Goal: Task Accomplishment & Management: Complete application form

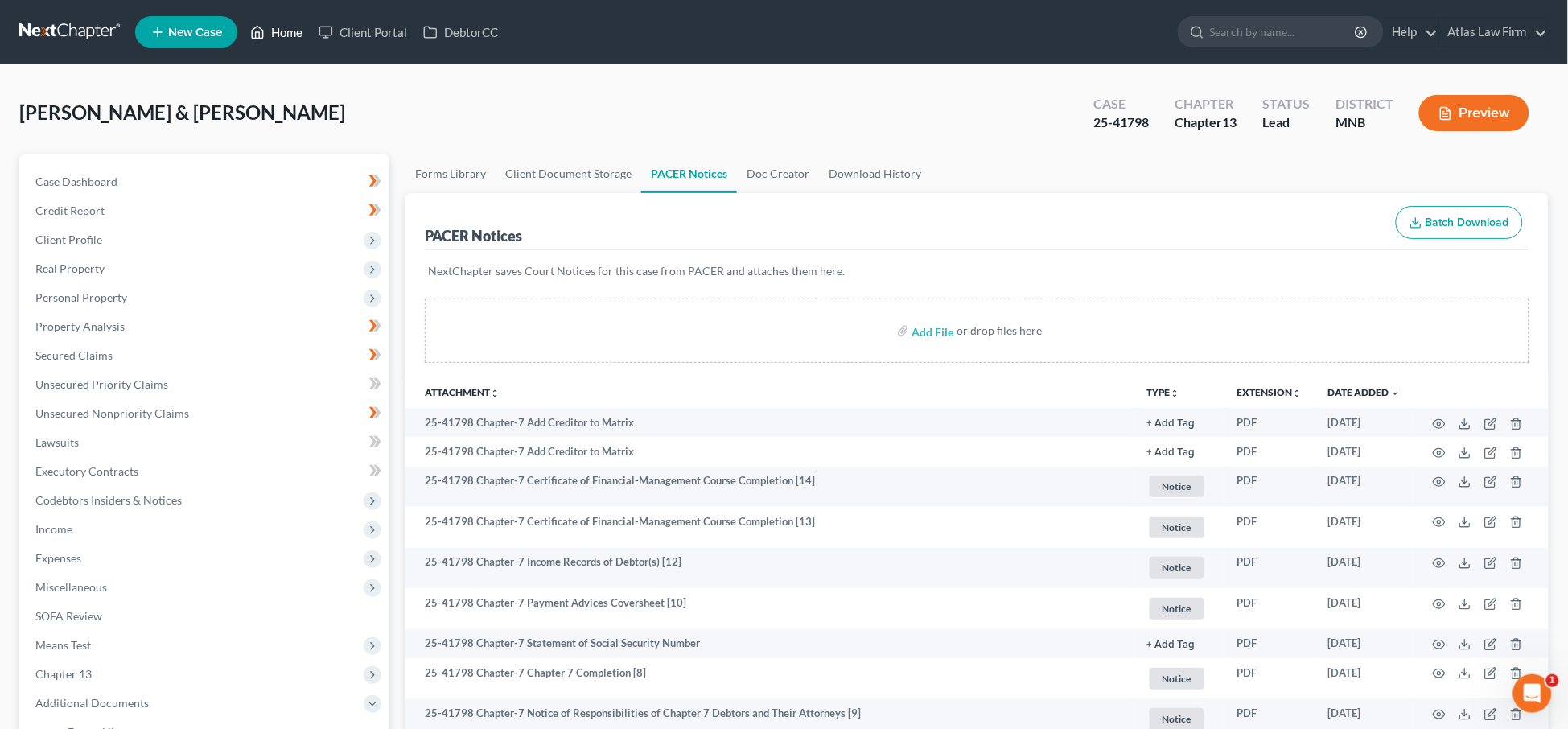
click at [280, 42] on link "Home" at bounding box center [275, 32] width 68 height 29
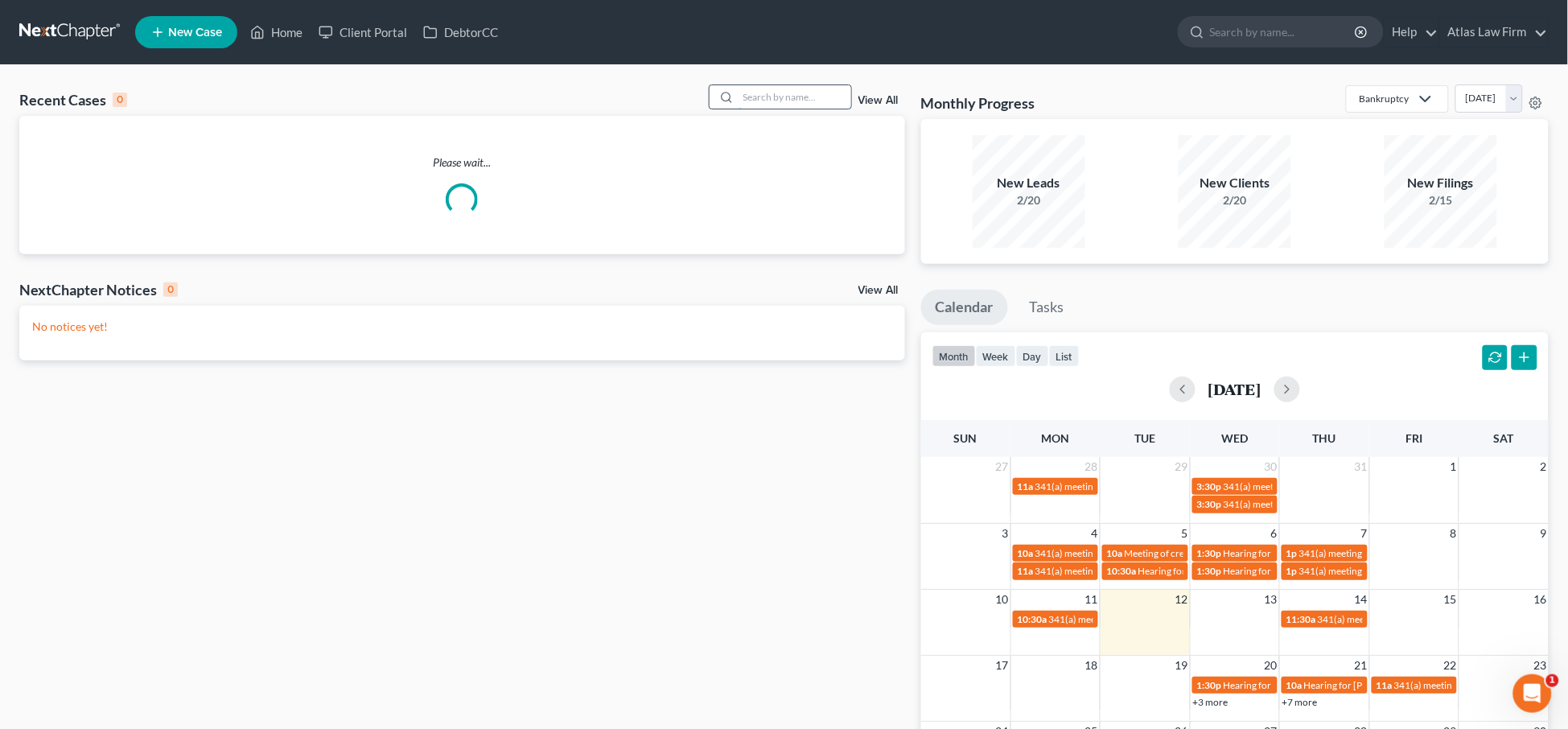
click at [766, 97] on input "search" at bounding box center [794, 97] width 113 height 24
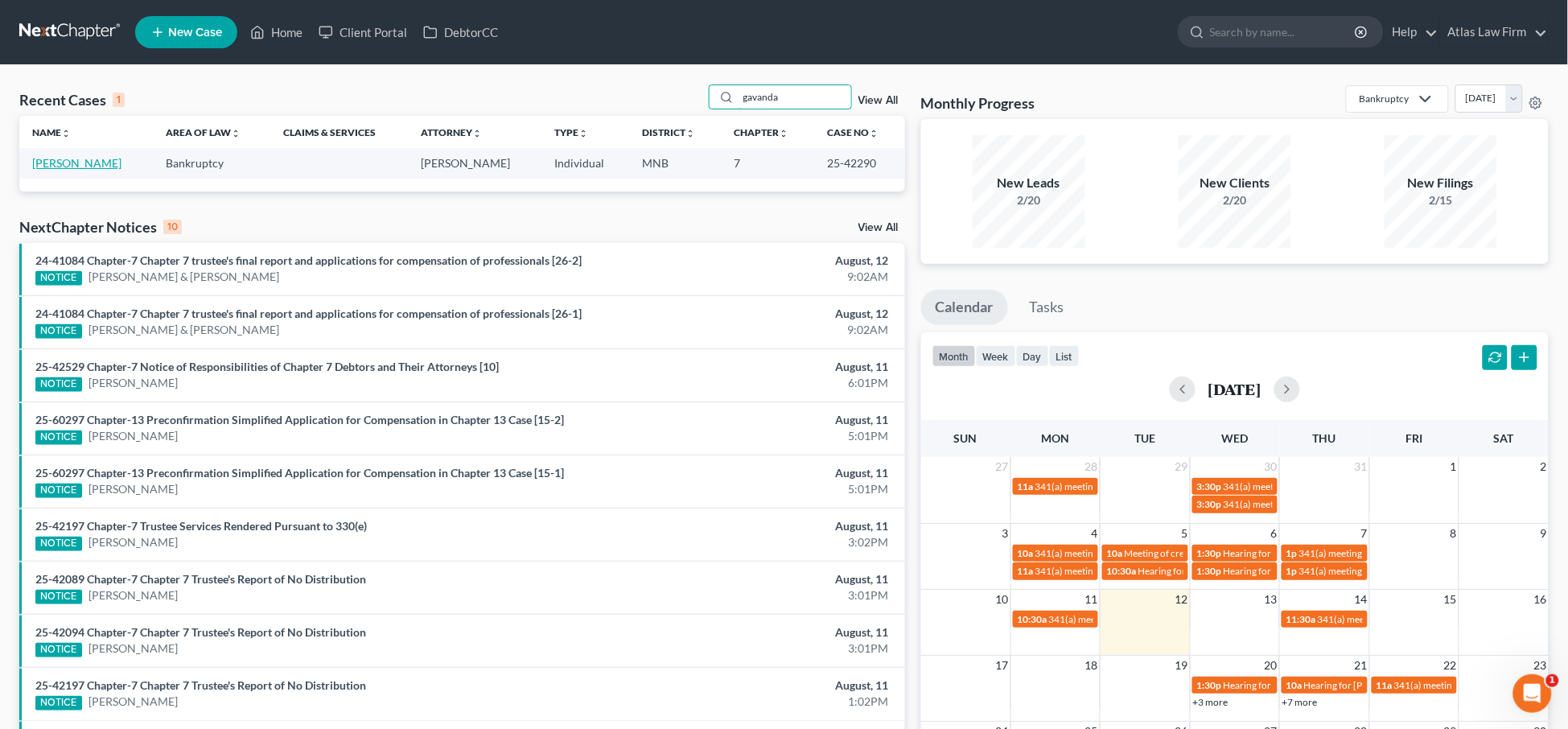
type input "gavanda"
click at [37, 165] on link "[PERSON_NAME]" at bounding box center [76, 163] width 89 height 14
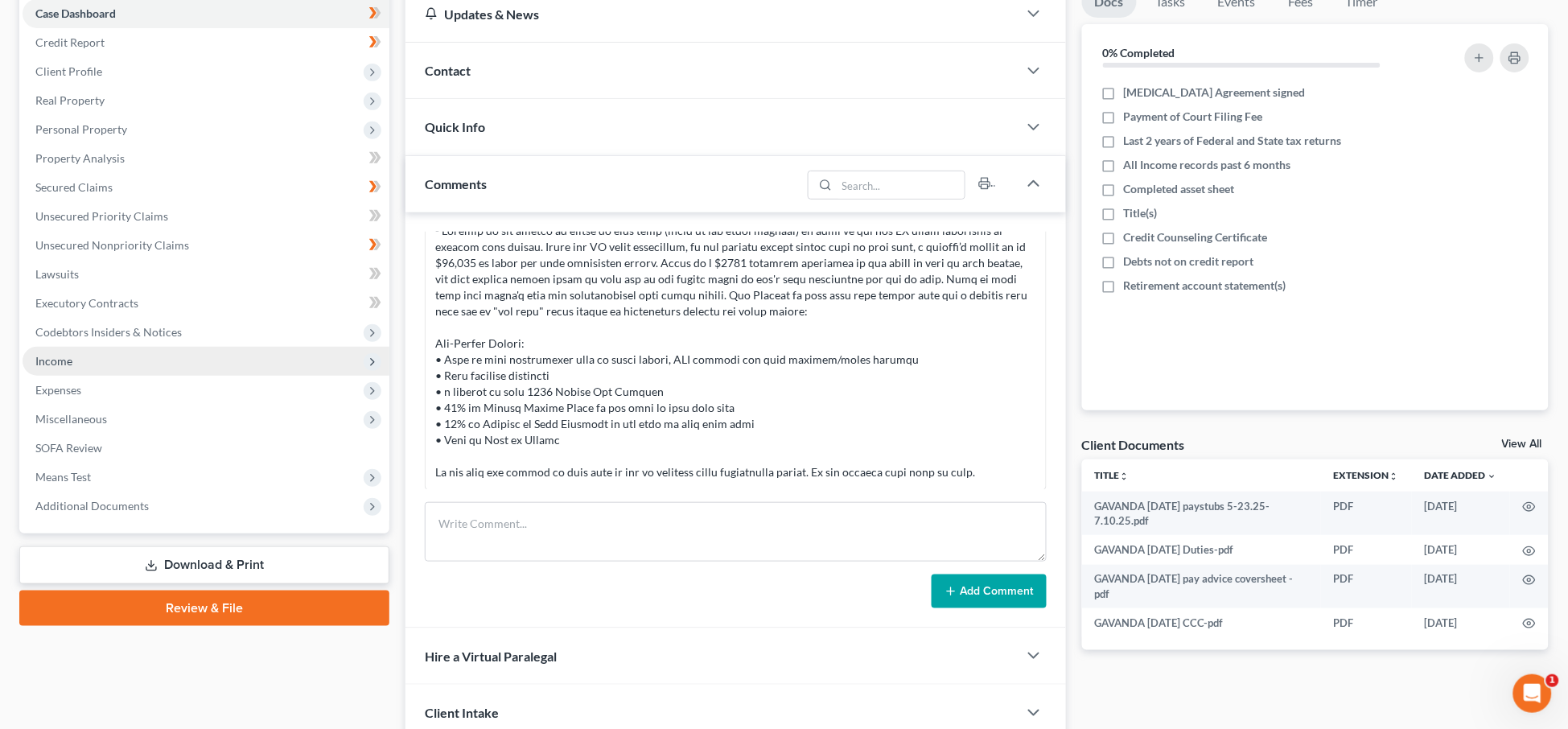
scroll to position [201, 0]
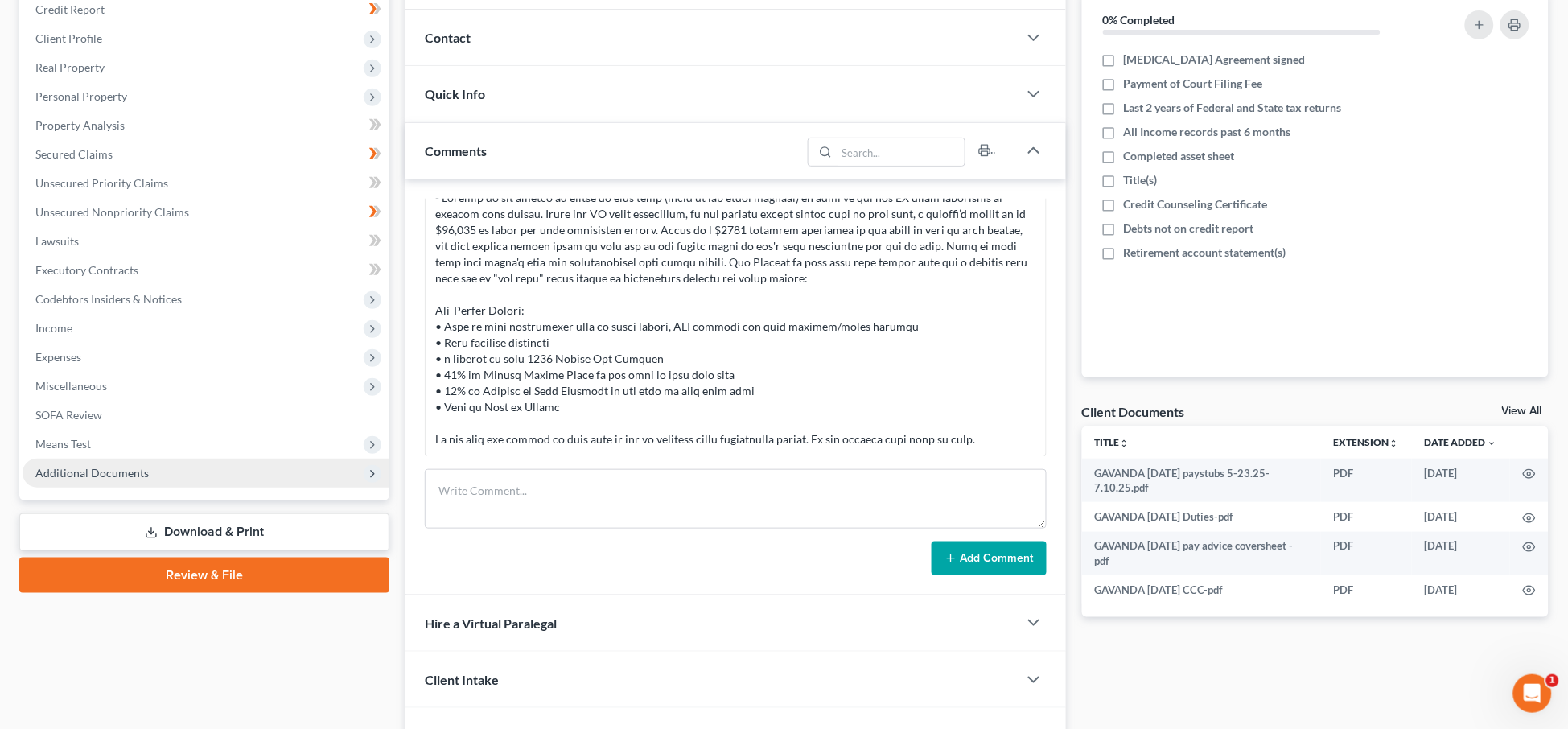
click at [144, 468] on span "Additional Documents" at bounding box center [92, 472] width 114 height 14
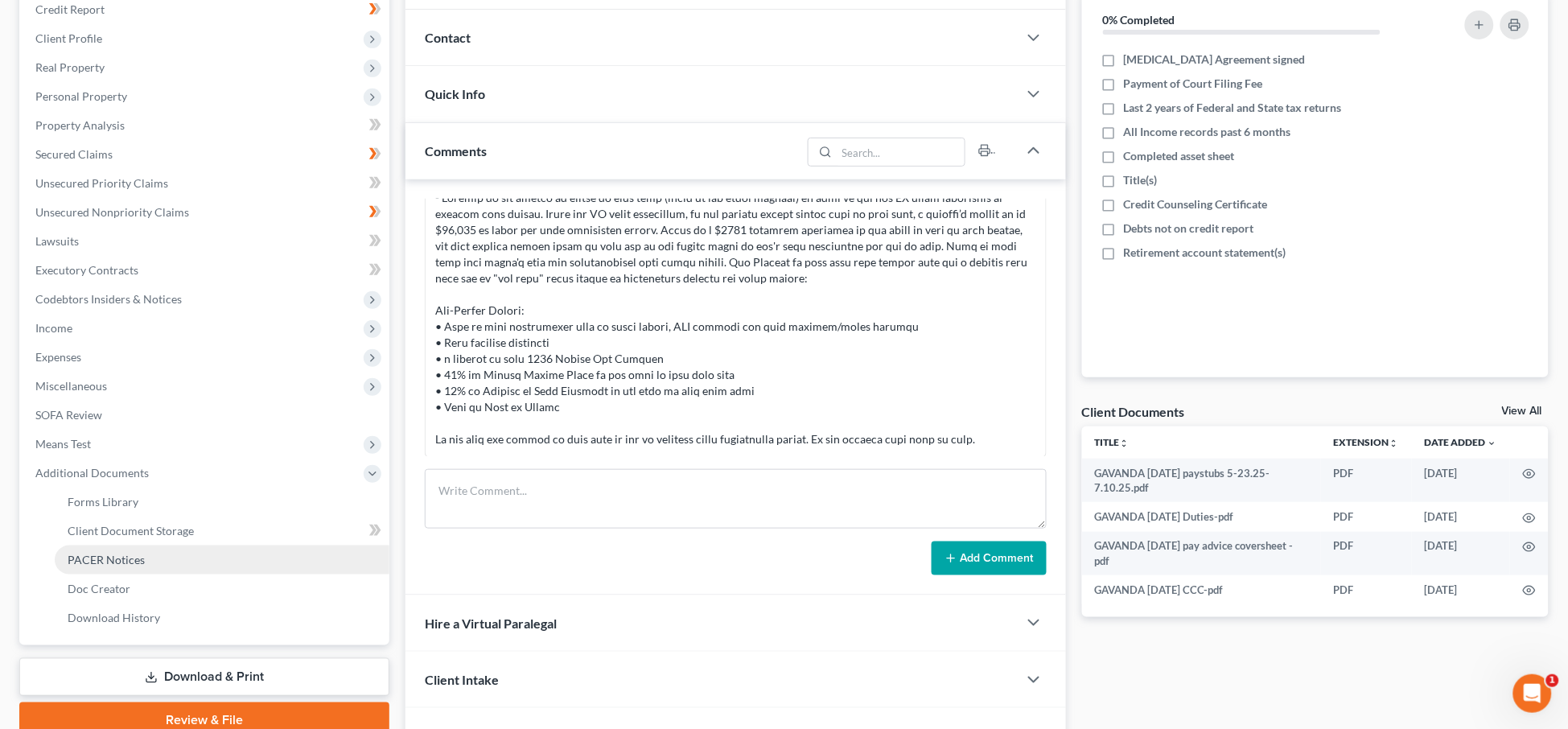
click at [127, 553] on span "PACER Notices" at bounding box center [106, 560] width 77 height 14
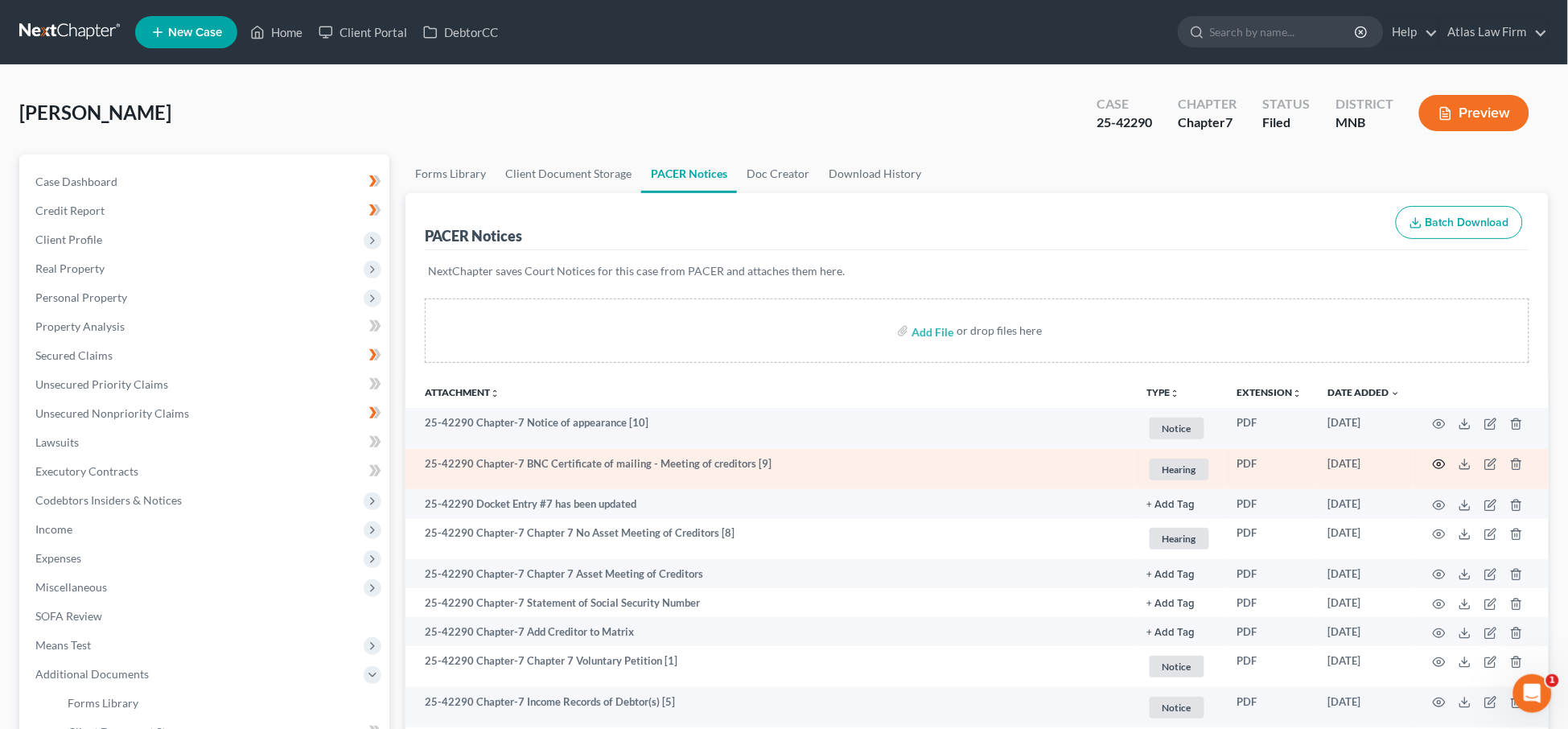
click at [1436, 465] on icon "button" at bounding box center [1438, 464] width 13 height 13
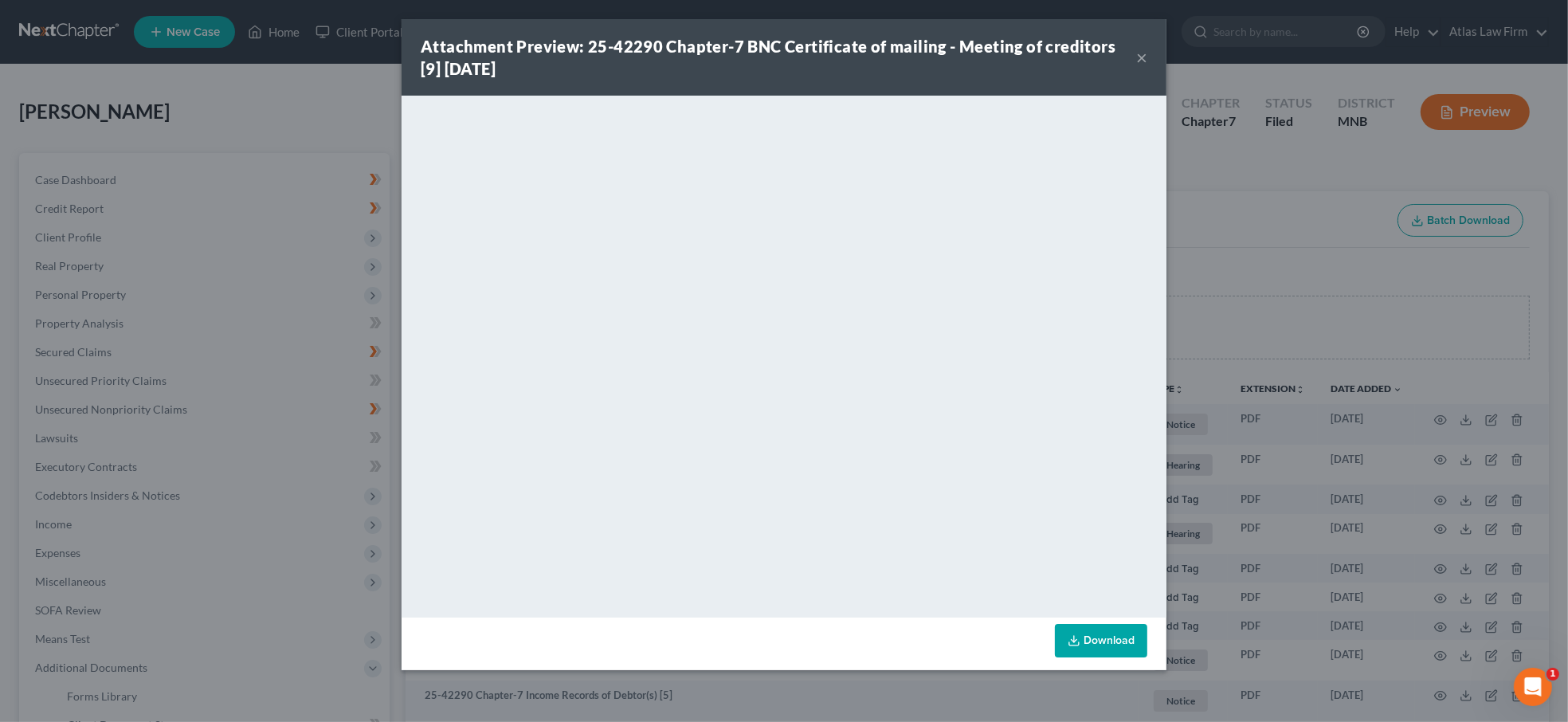
click at [1144, 61] on button "×" at bounding box center [1141, 57] width 11 height 19
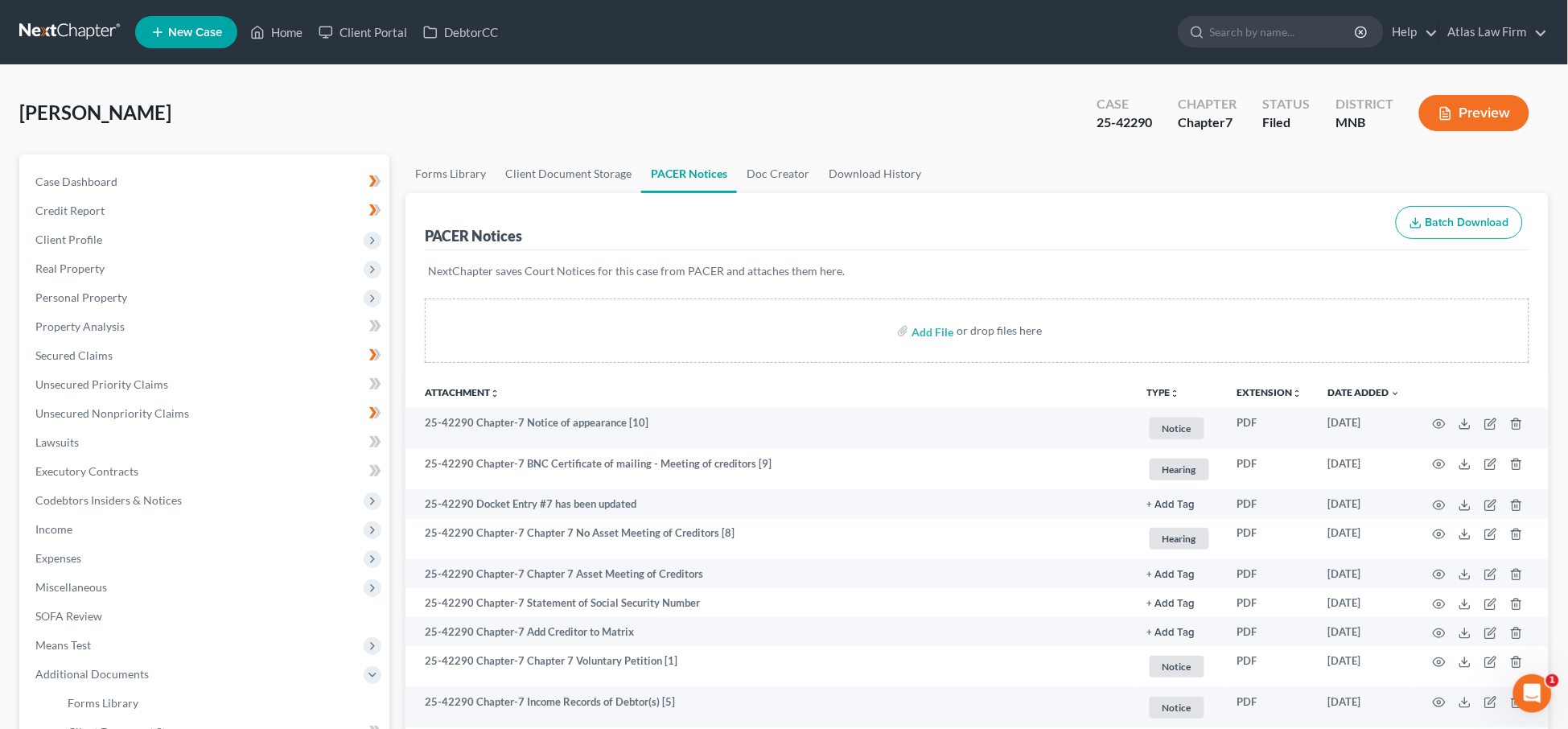
click at [1470, 109] on button "Preview" at bounding box center [1474, 113] width 110 height 37
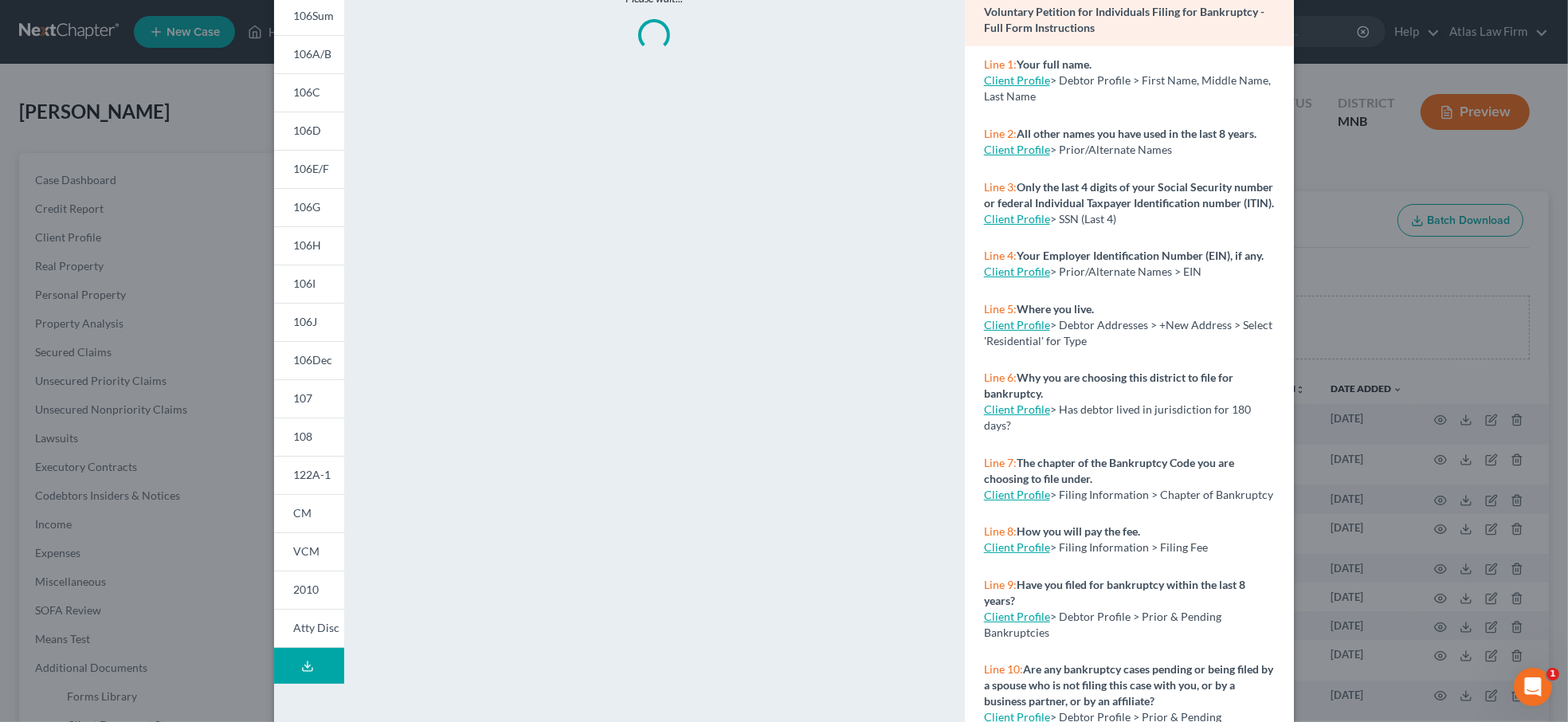
scroll to position [160, 0]
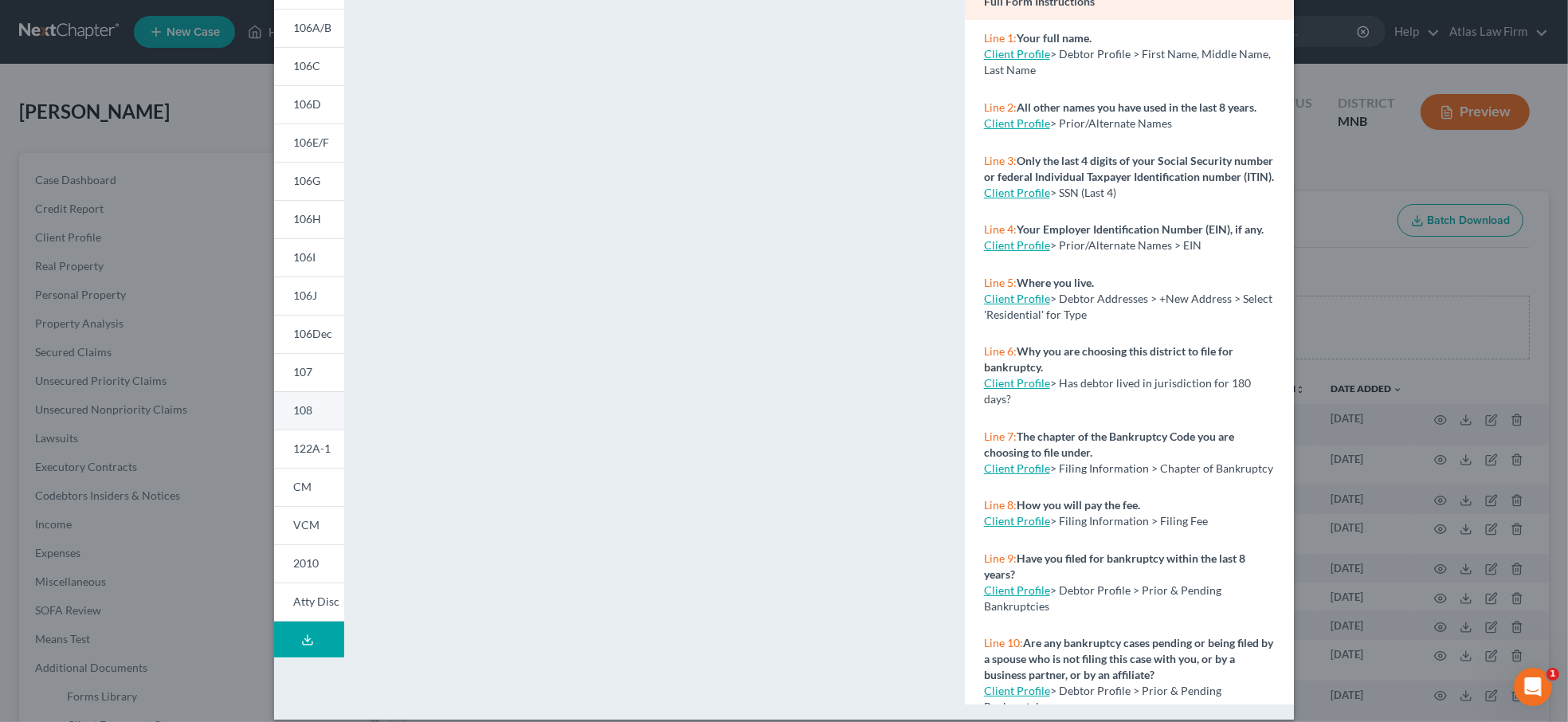
click at [293, 405] on span "108" at bounding box center [302, 410] width 19 height 14
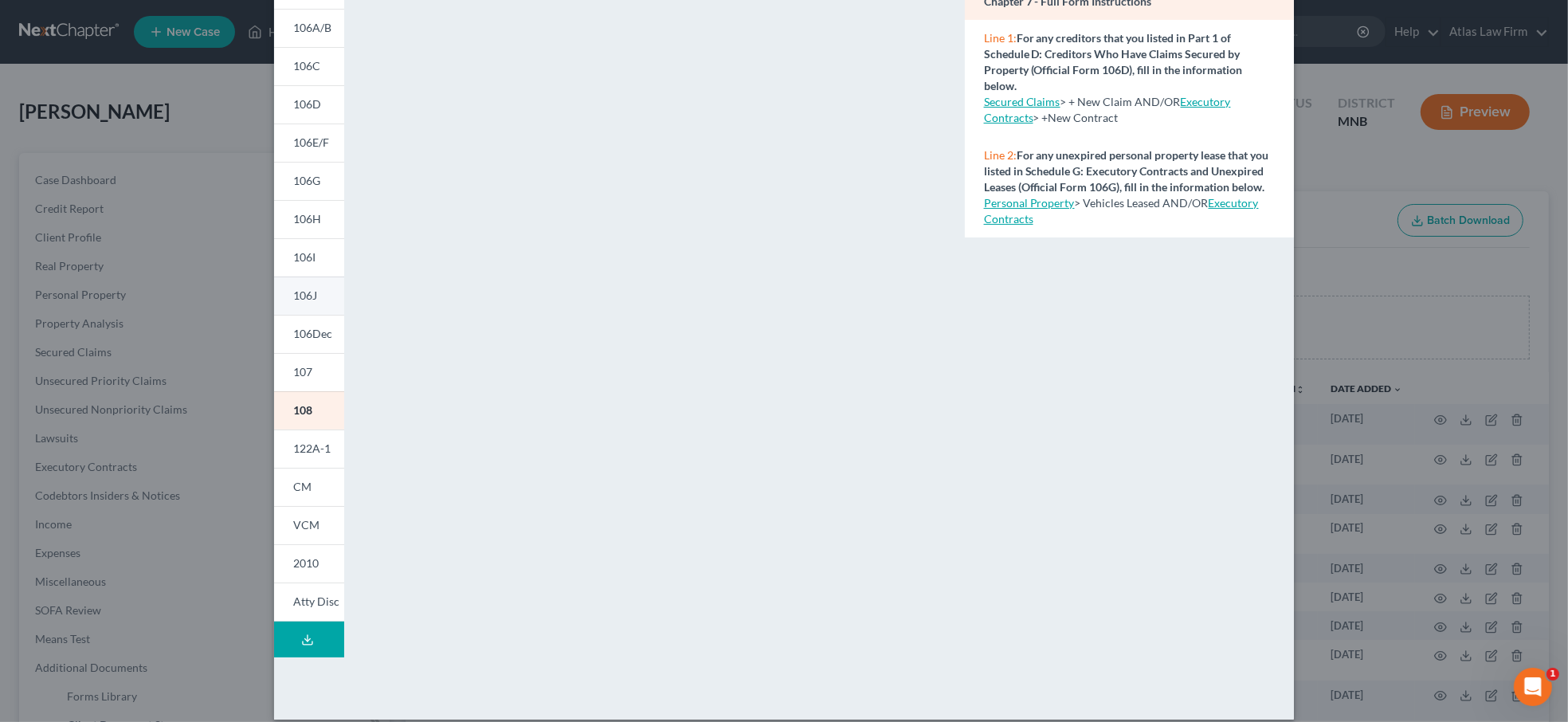
click at [308, 292] on span "106J" at bounding box center [305, 295] width 24 height 14
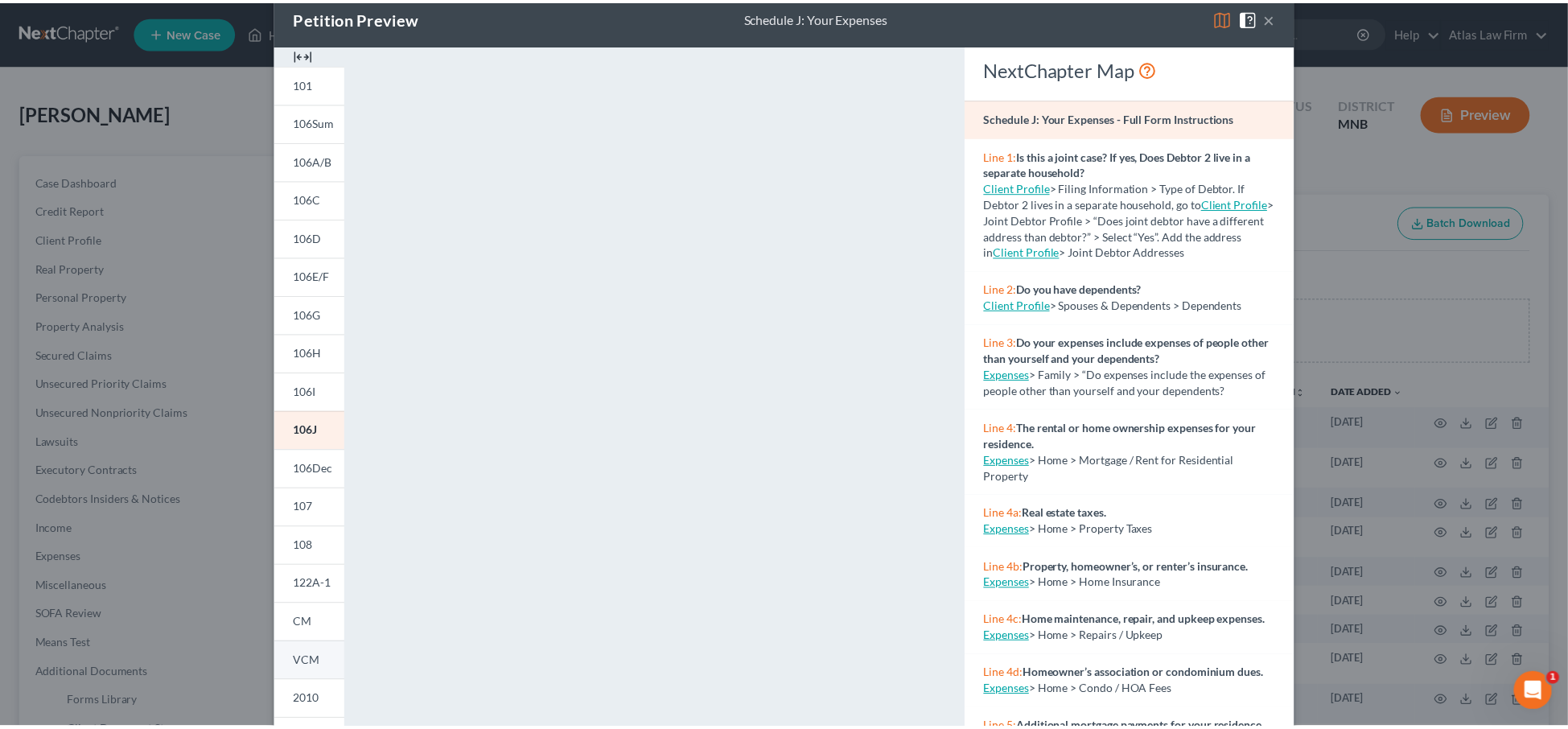
scroll to position [0, 0]
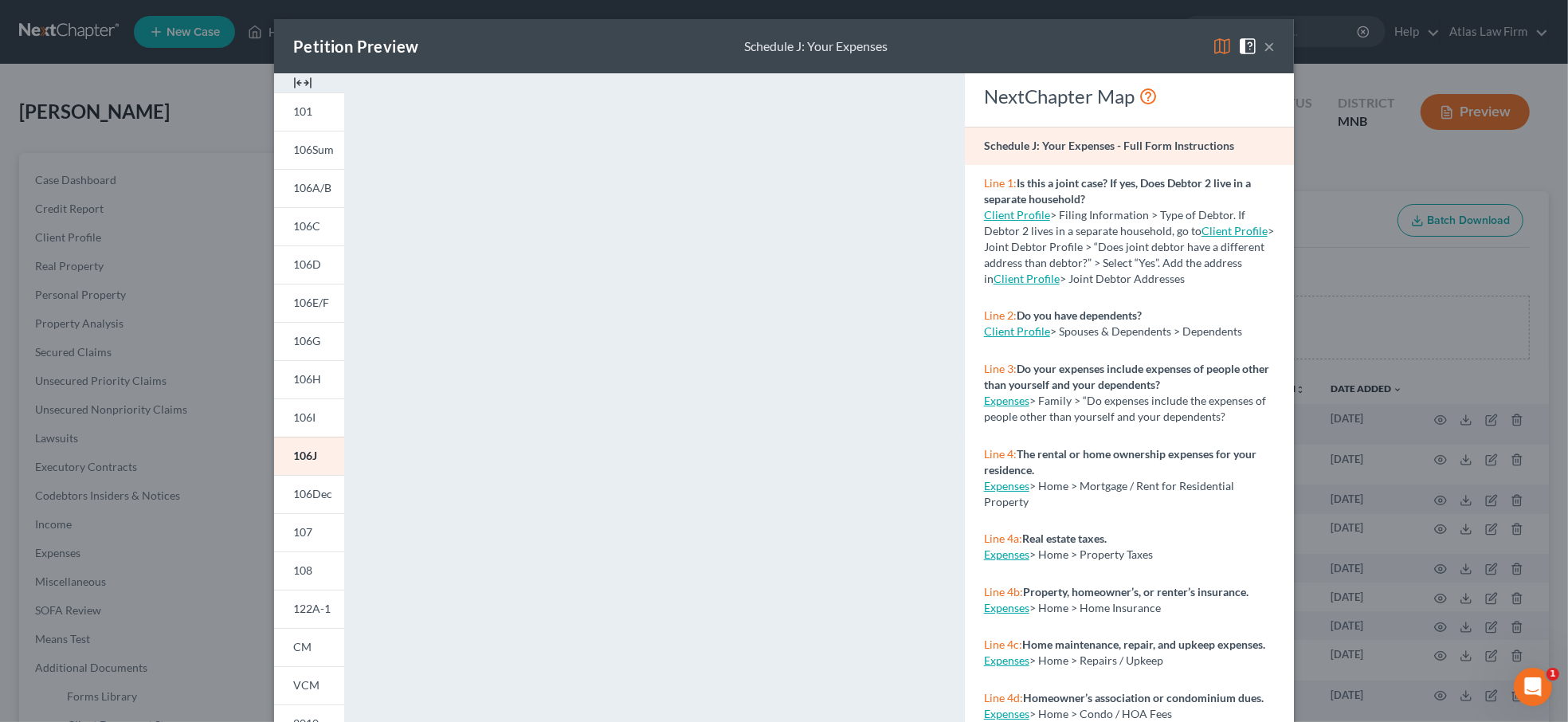
click at [1264, 48] on button "×" at bounding box center [1269, 45] width 11 height 19
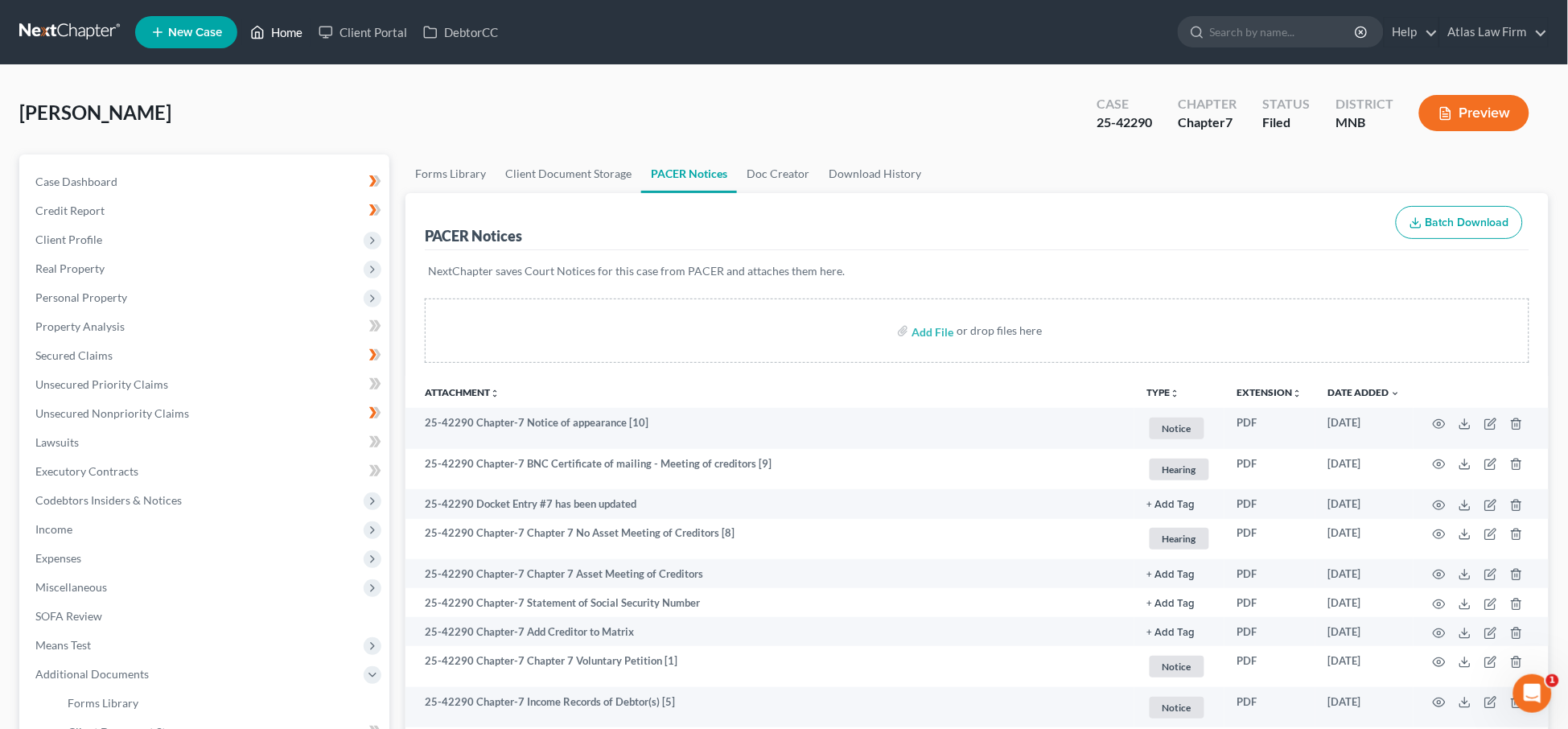
click at [284, 19] on link "Home" at bounding box center [275, 32] width 68 height 29
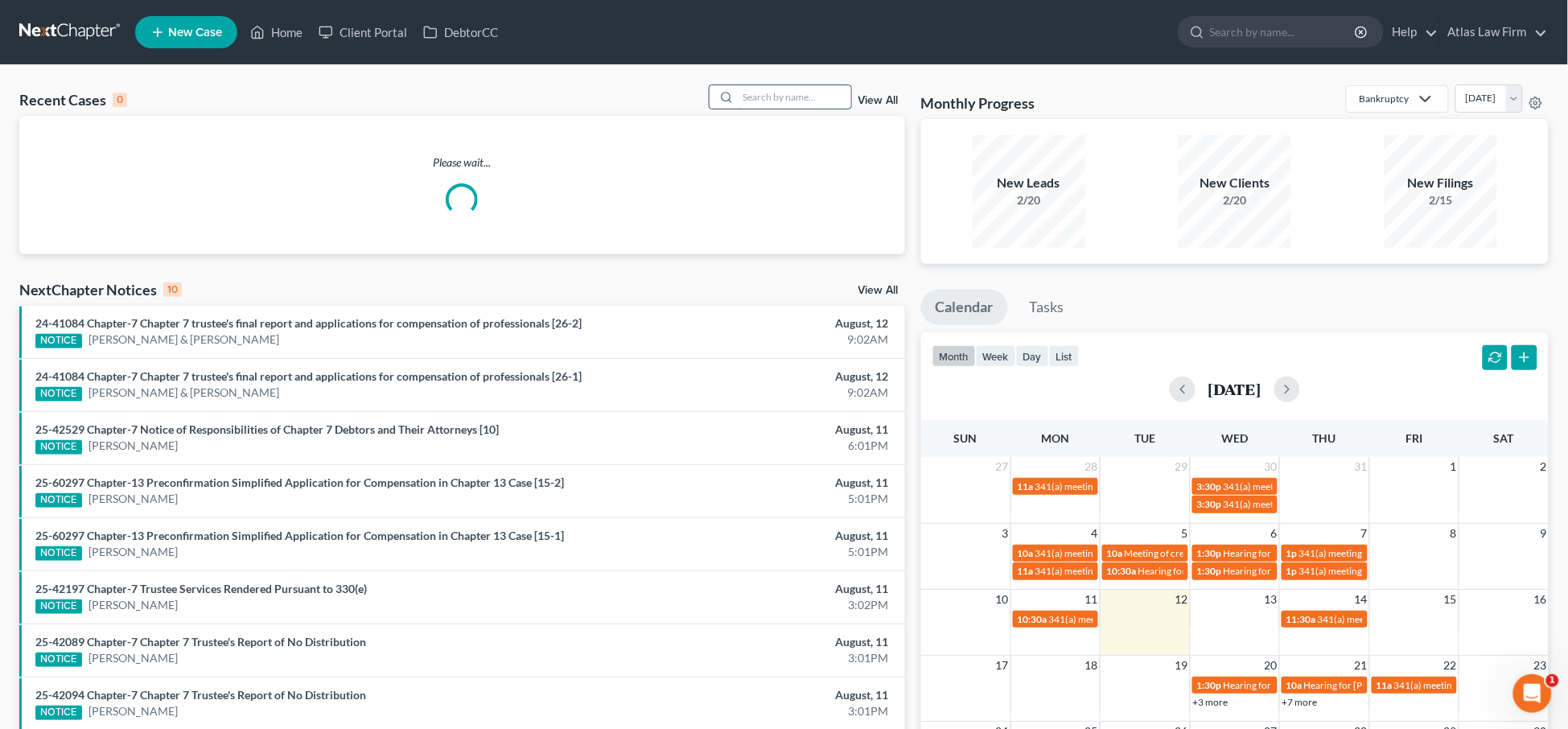
click at [791, 100] on input "search" at bounding box center [794, 97] width 113 height 24
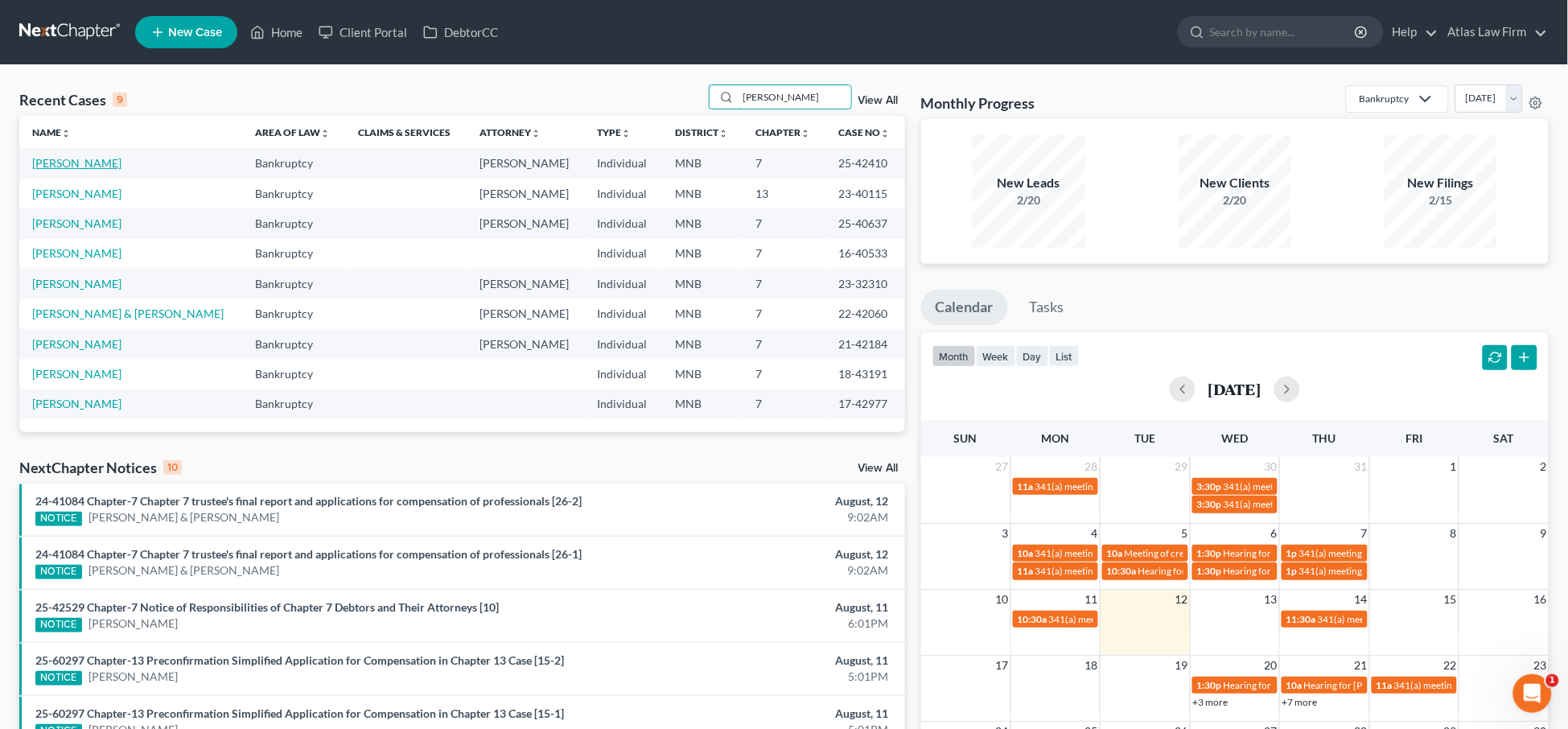
type input "[PERSON_NAME]"
click at [77, 165] on link "[PERSON_NAME]" at bounding box center [76, 163] width 89 height 14
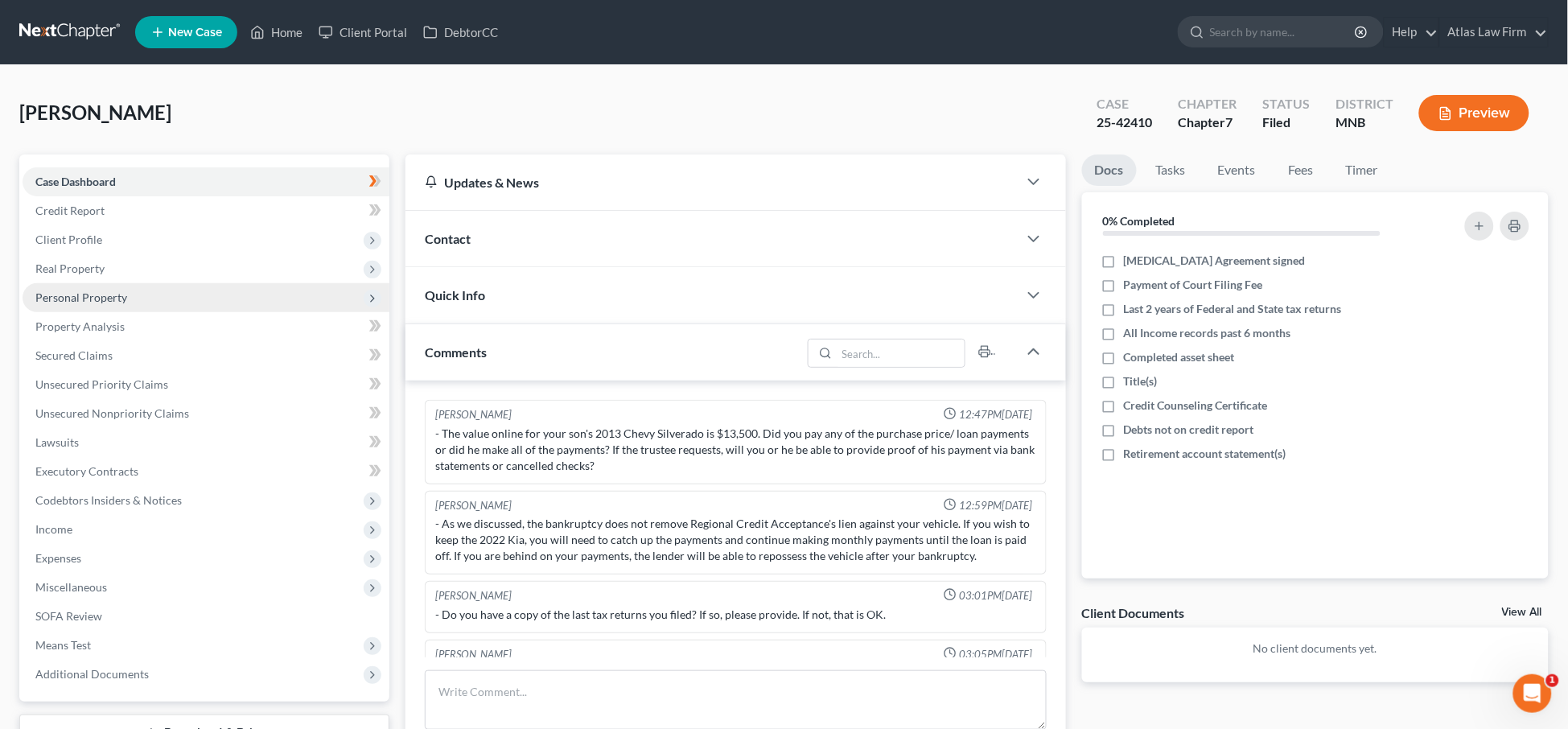
scroll to position [34, 0]
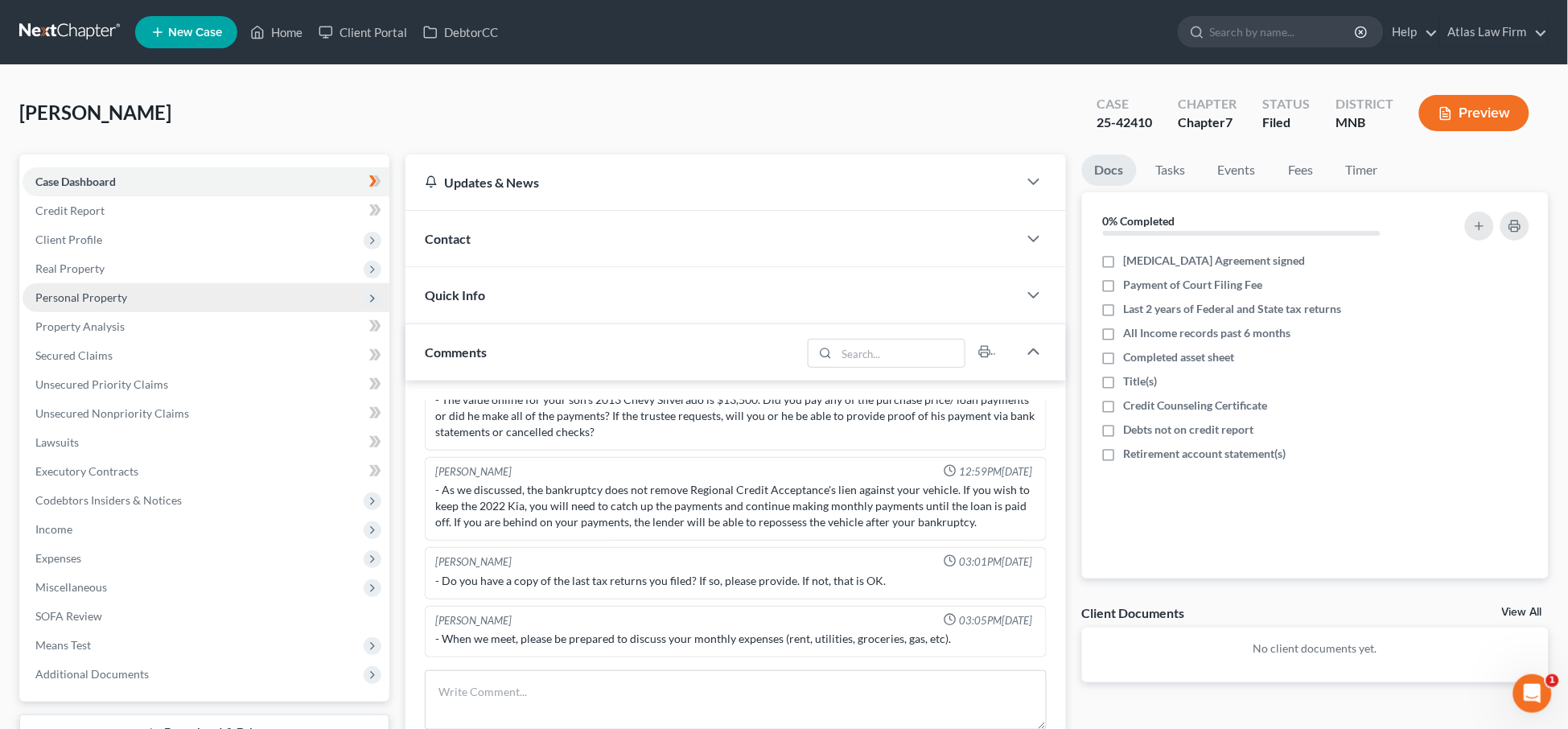
click at [76, 297] on span "Personal Property" at bounding box center [81, 297] width 92 height 14
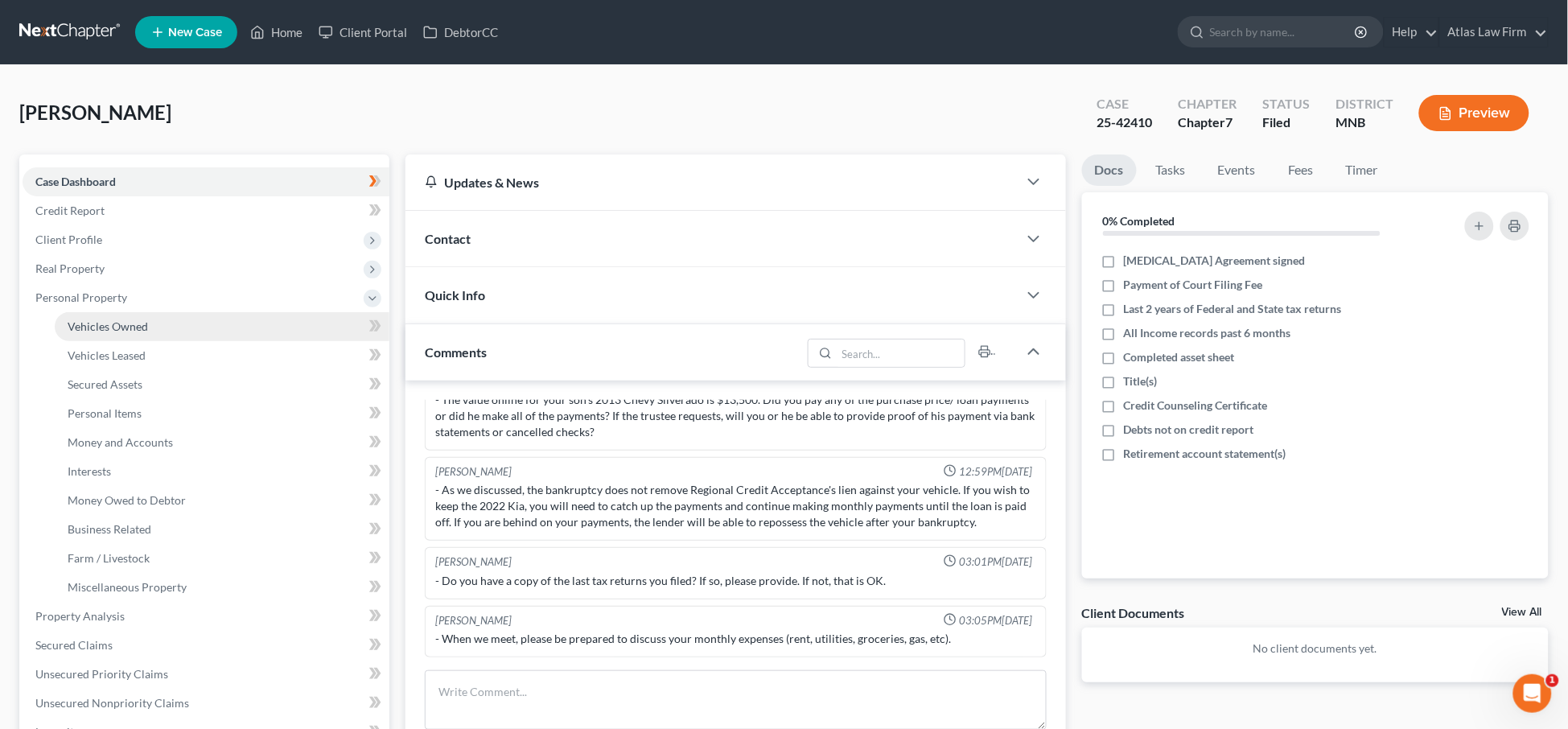
click at [98, 329] on span "Vehicles Owned" at bounding box center [107, 326] width 80 height 14
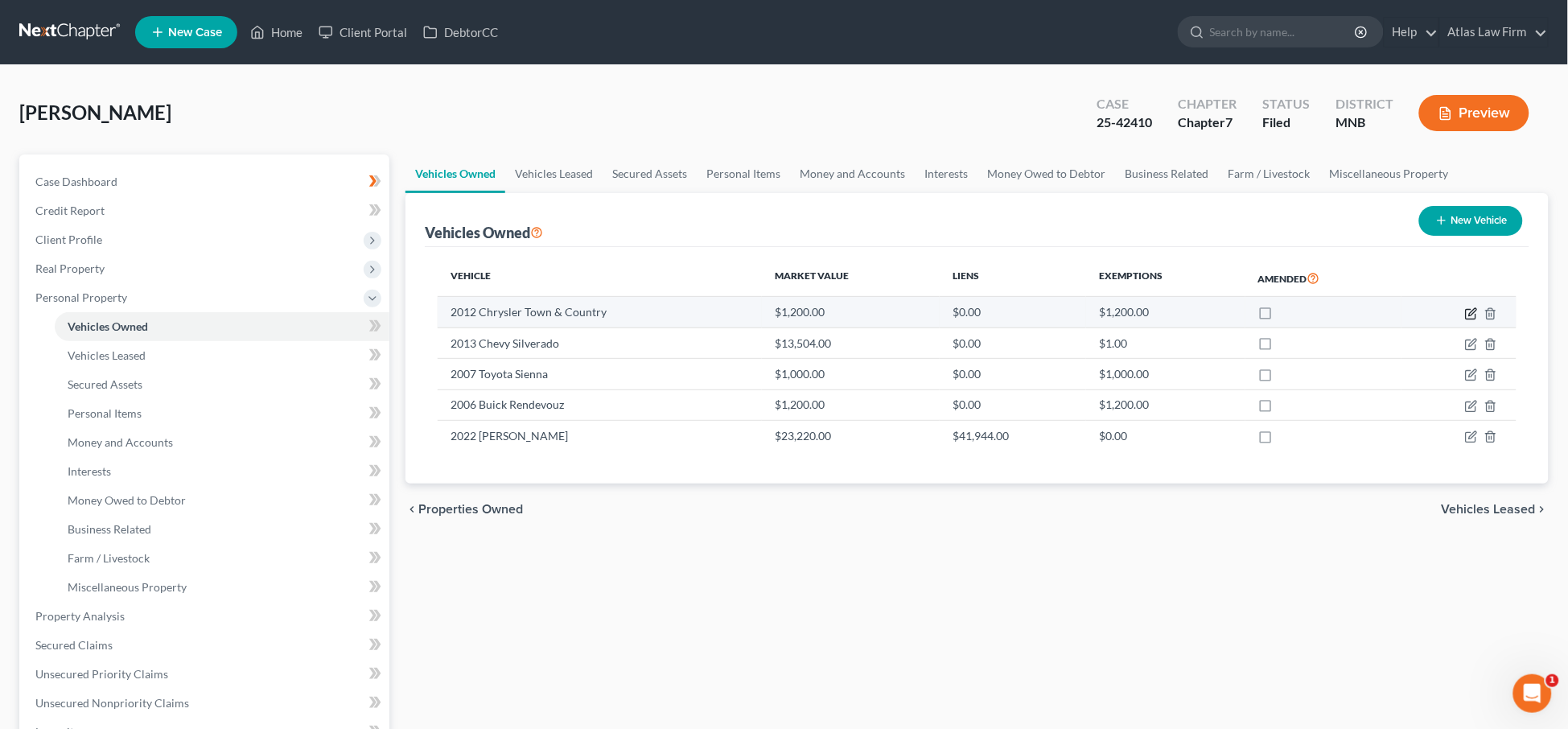
click at [1471, 313] on icon "button" at bounding box center [1472, 311] width 7 height 7
select select "0"
select select "14"
select select "3"
select select "0"
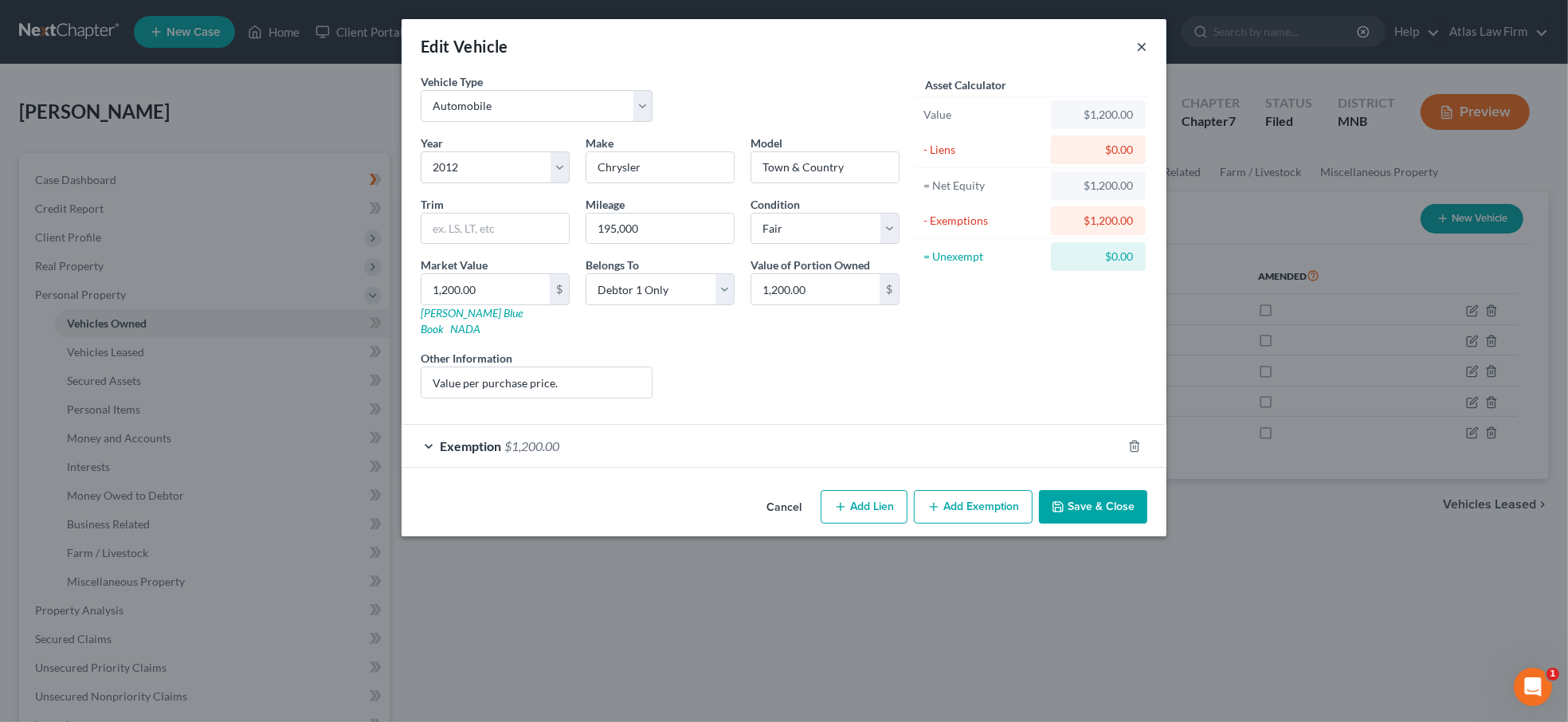
click at [1142, 44] on button "×" at bounding box center [1141, 45] width 11 height 19
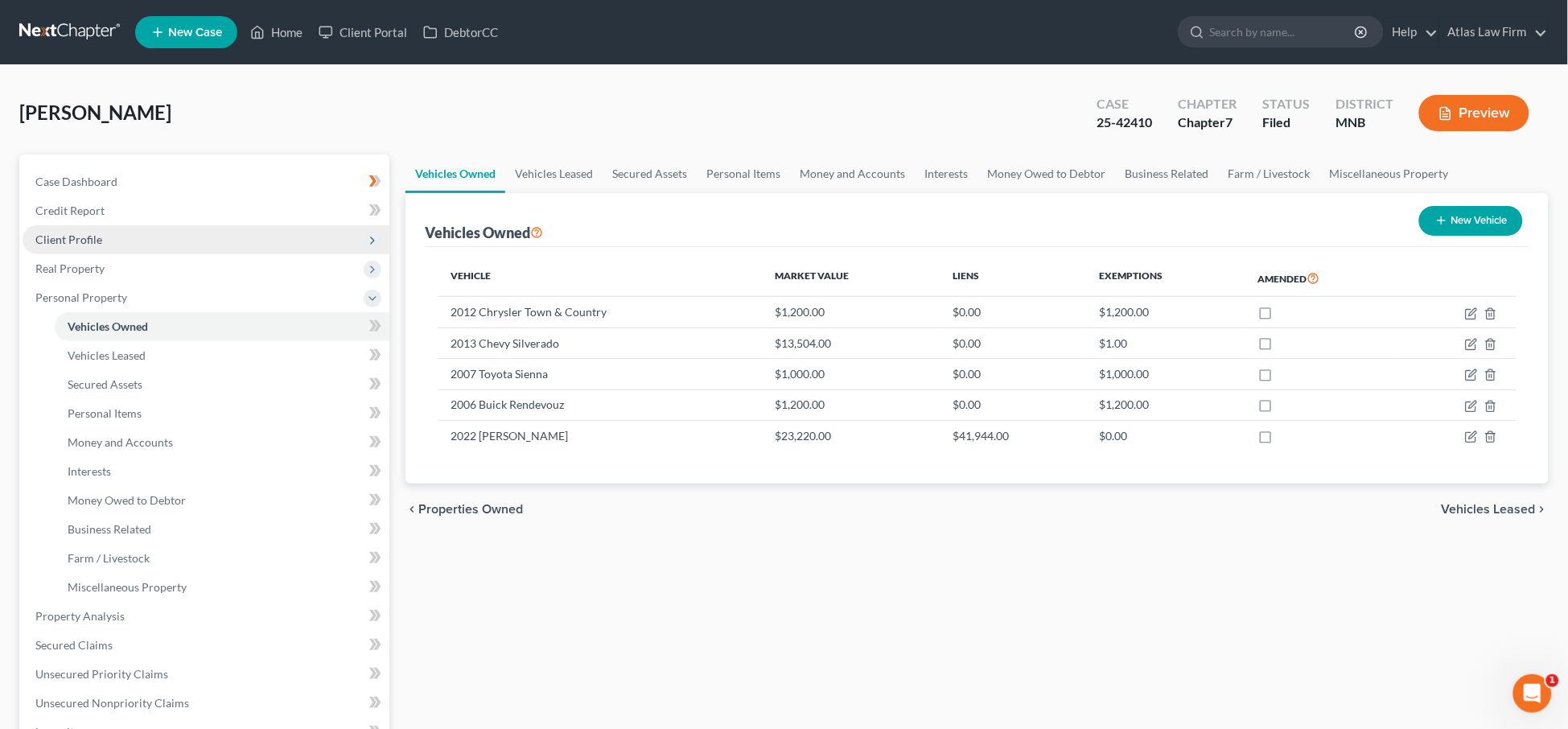
click at [72, 236] on span "Client Profile" at bounding box center [68, 240] width 66 height 14
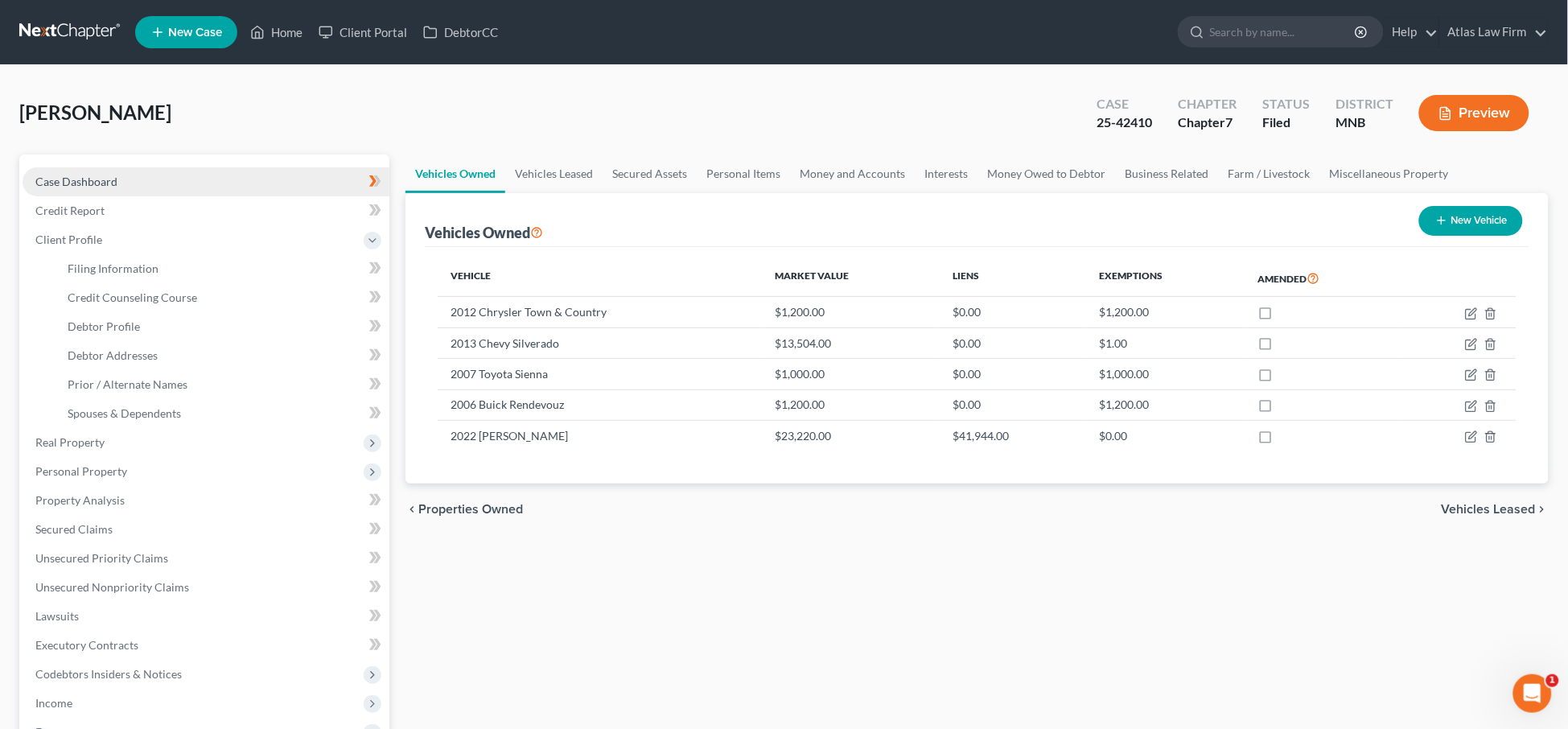
click at [109, 184] on span "Case Dashboard" at bounding box center [76, 181] width 82 height 14
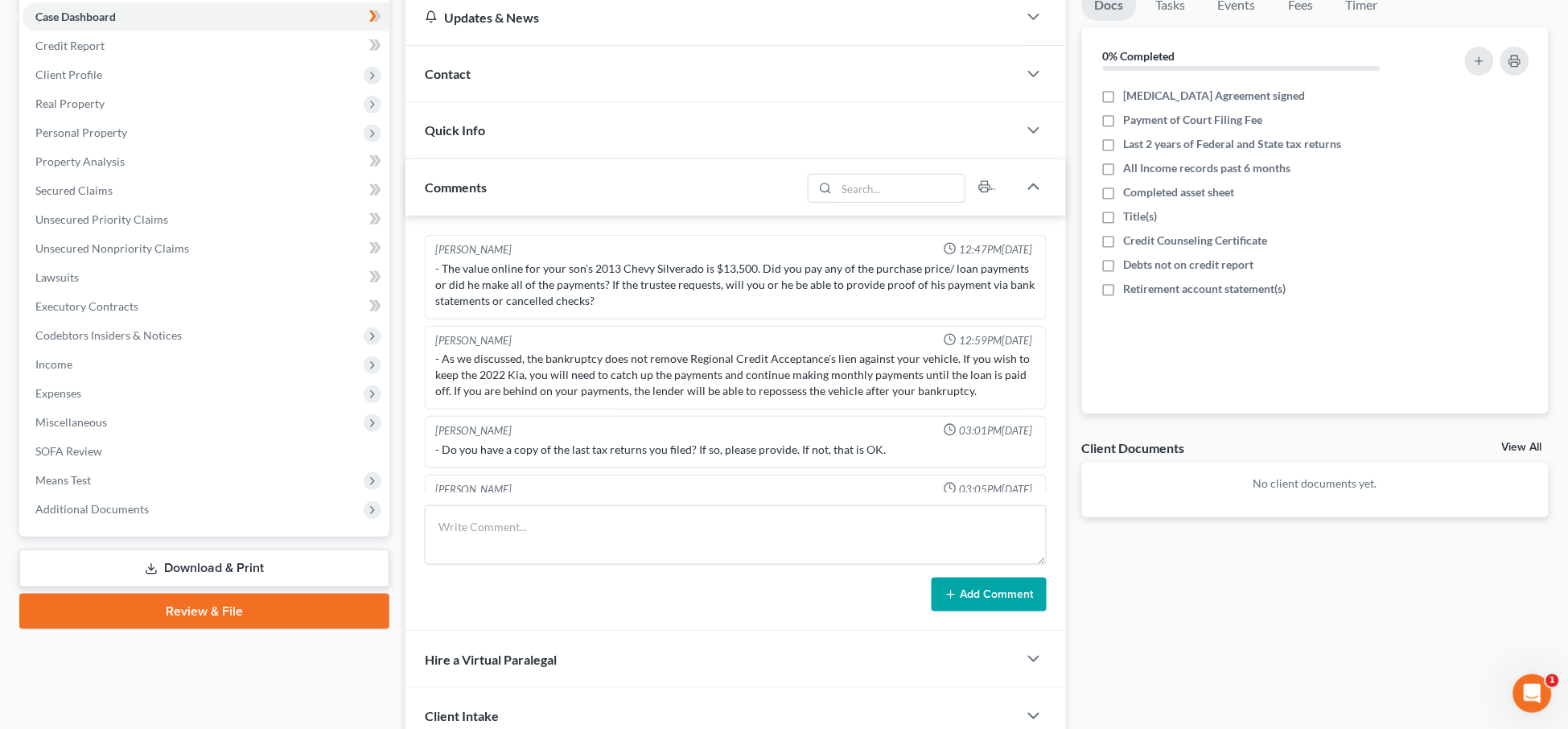
scroll to position [201, 0]
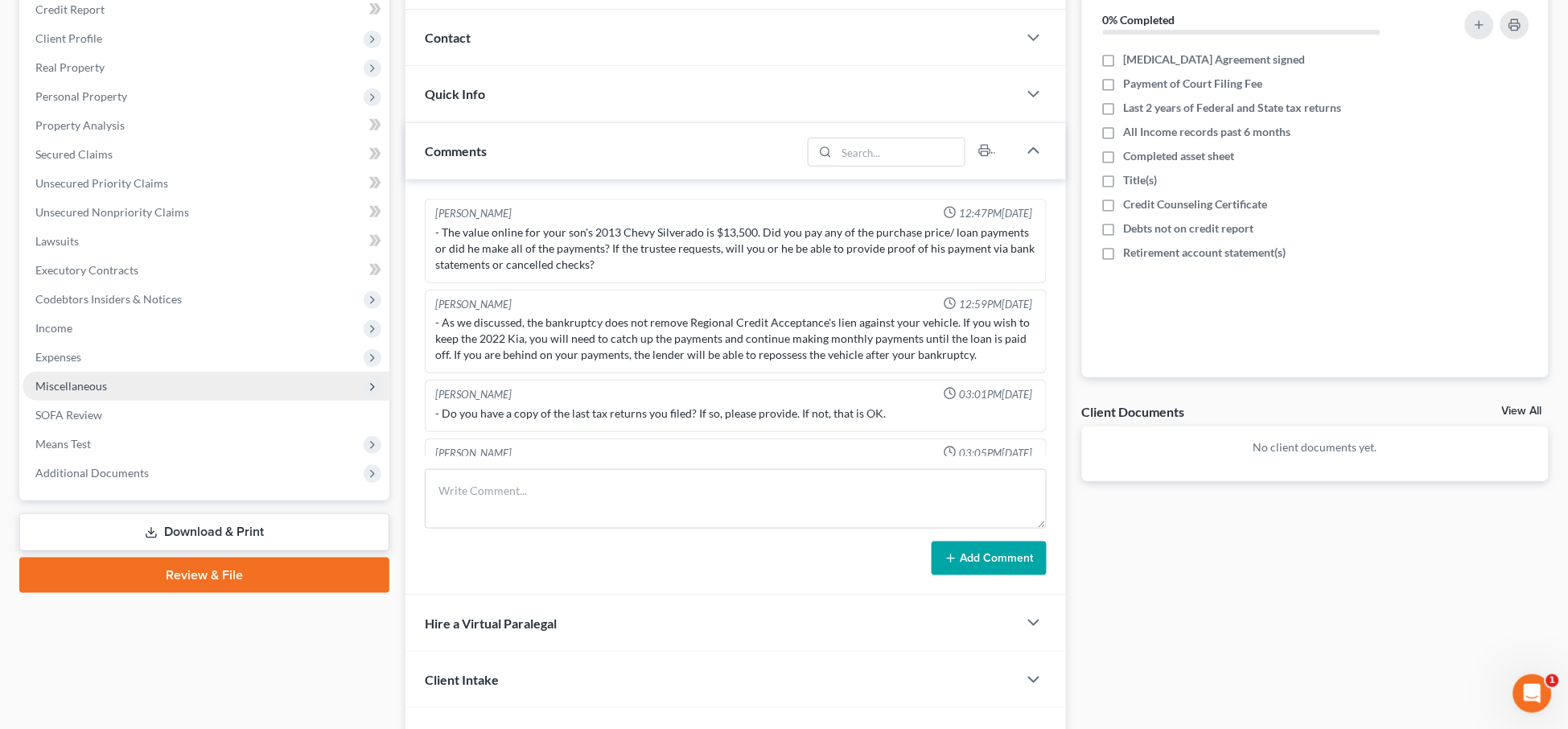
click at [91, 387] on span "Miscellaneous" at bounding box center [71, 385] width 71 height 14
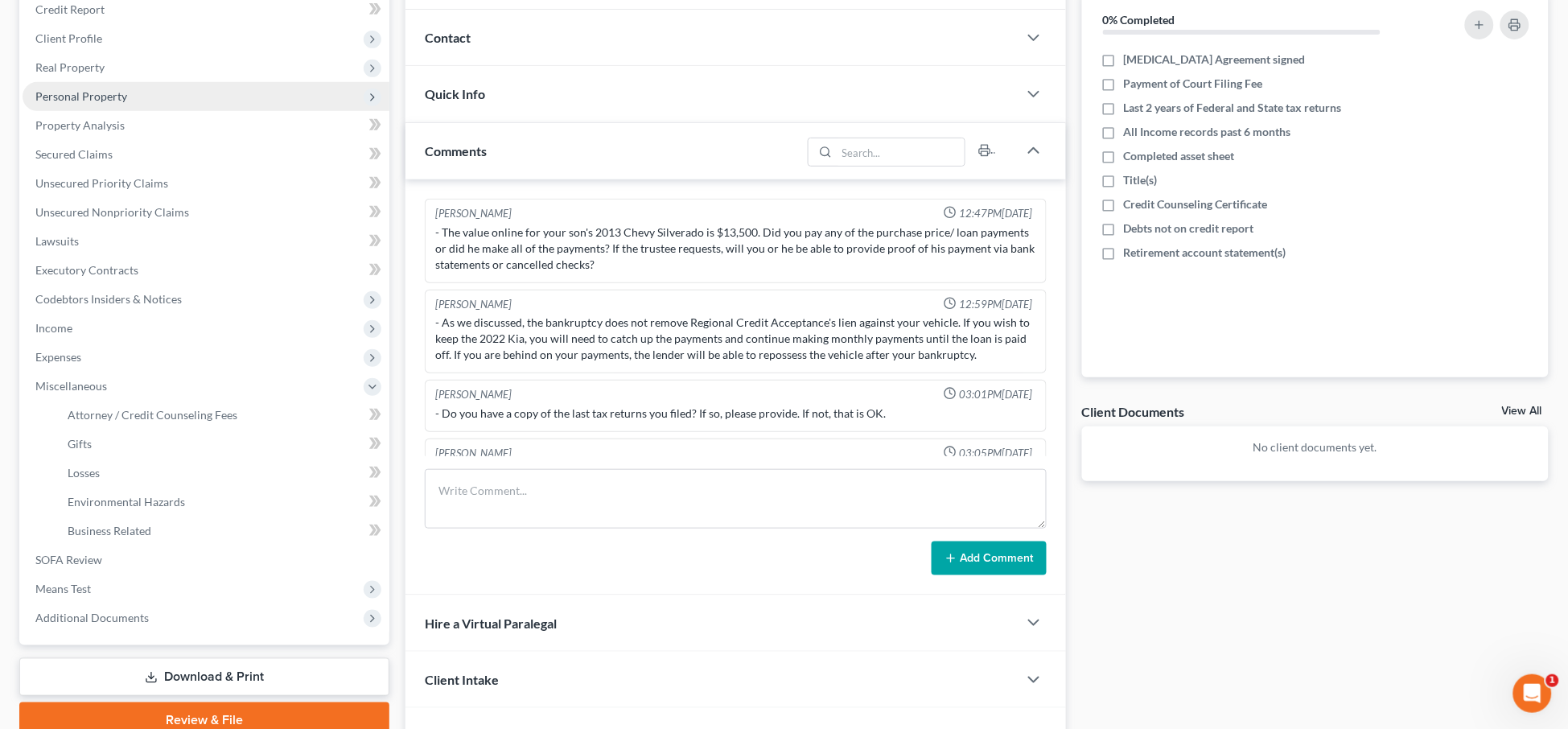
click at [105, 92] on span "Personal Property" at bounding box center [81, 96] width 92 height 14
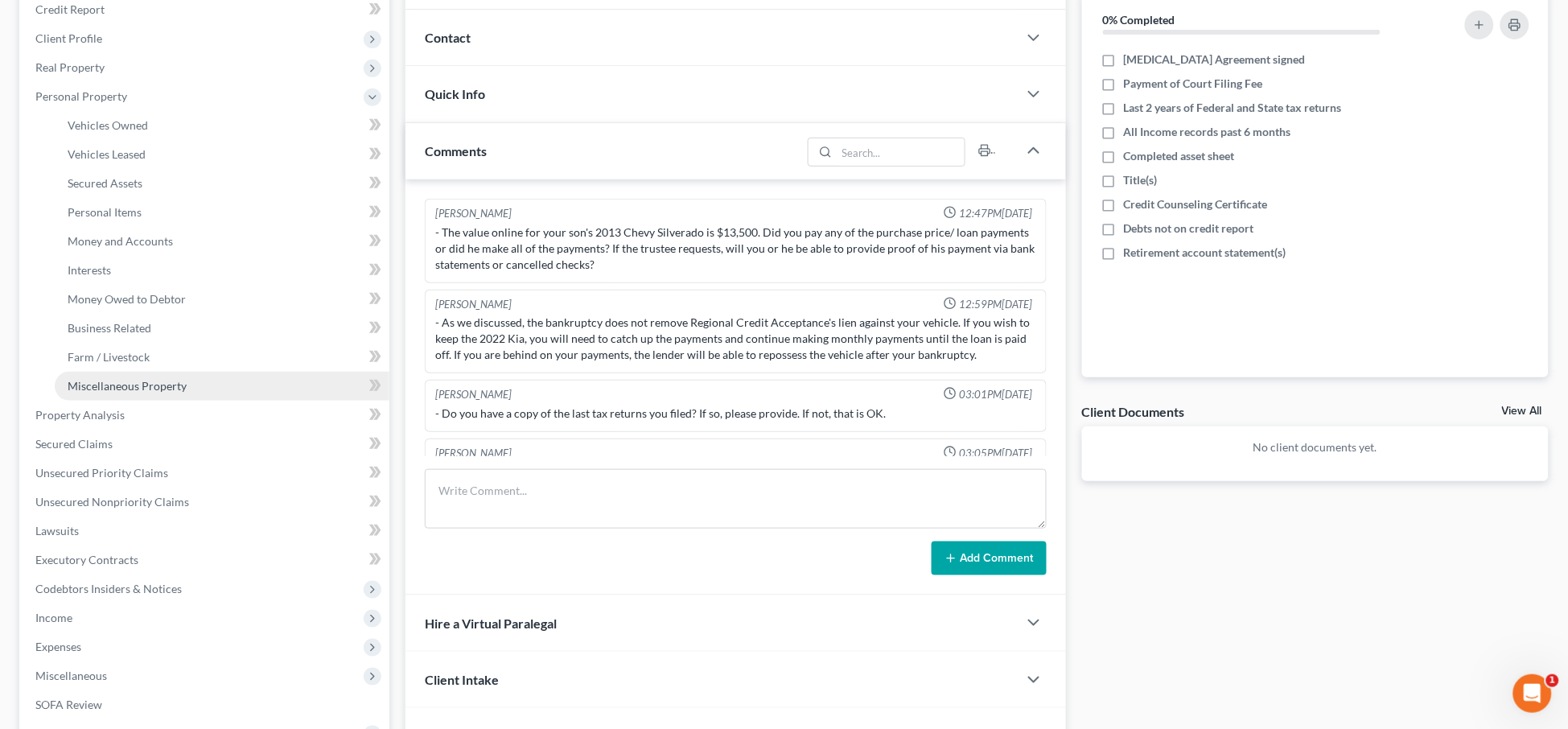
click at [117, 381] on span "Miscellaneous Property" at bounding box center [127, 385] width 119 height 14
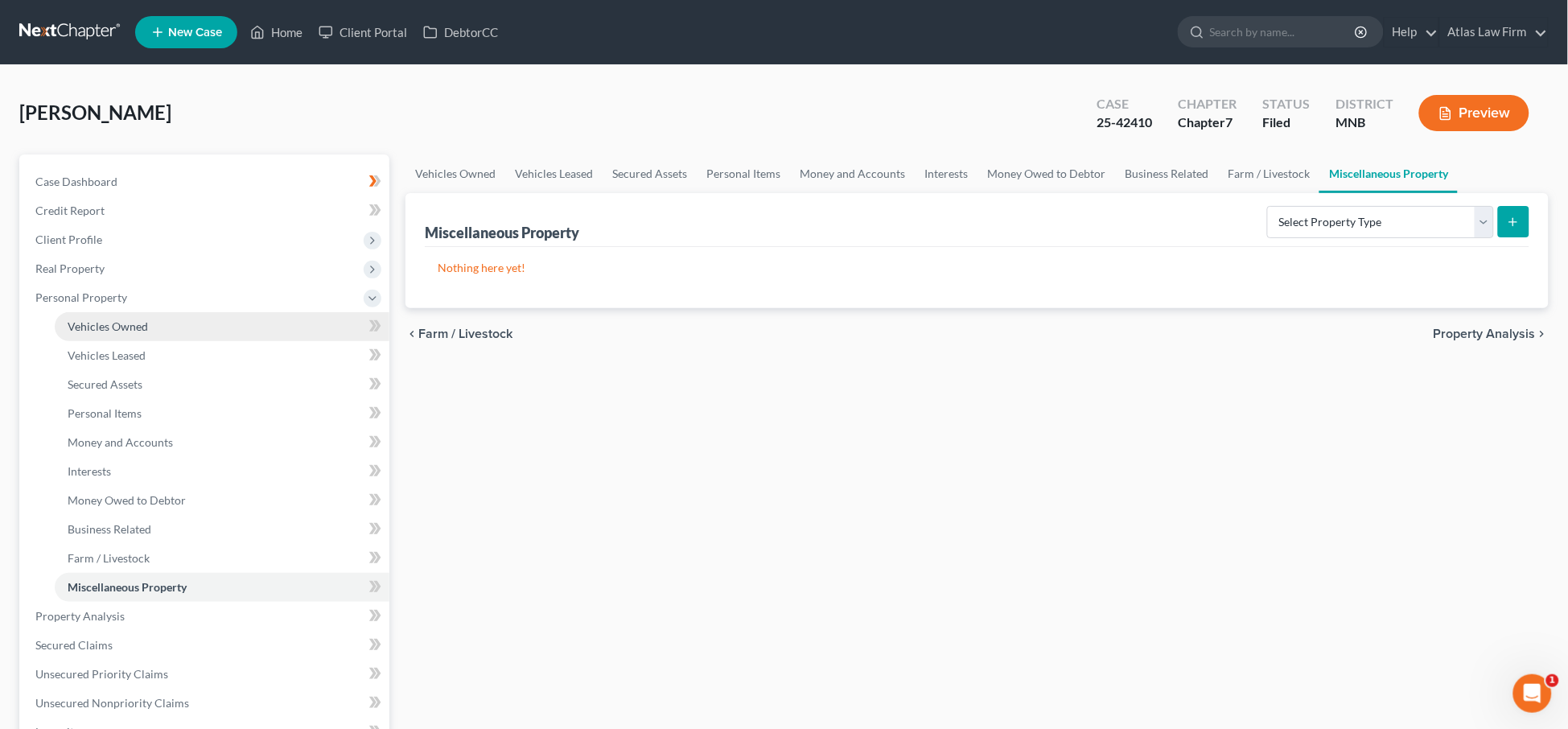
click at [147, 321] on span "Vehicles Owned" at bounding box center [107, 326] width 80 height 14
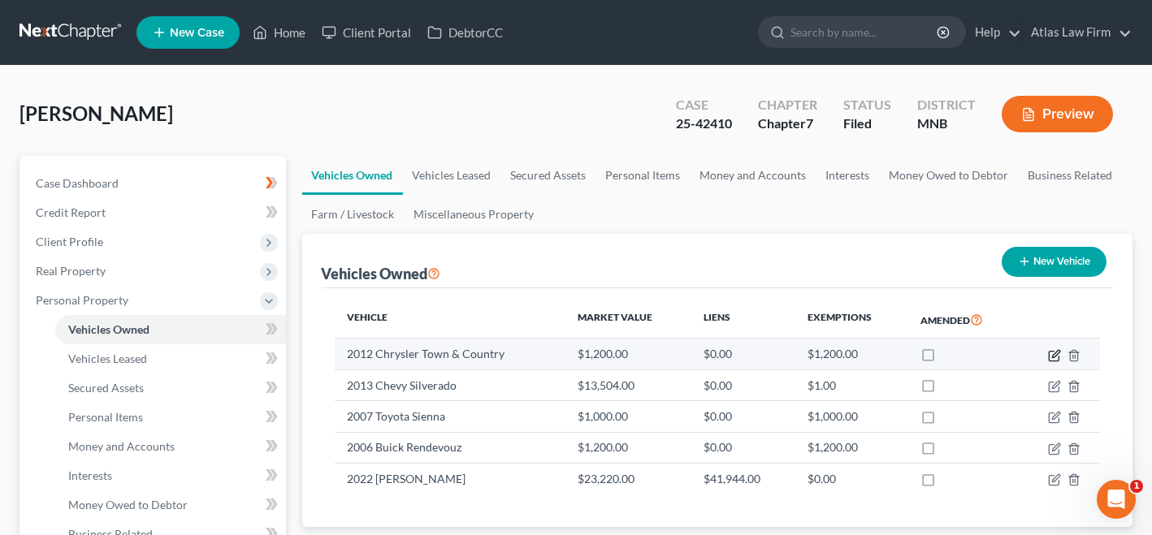
click at [1056, 352] on icon "button" at bounding box center [1055, 353] width 7 height 7
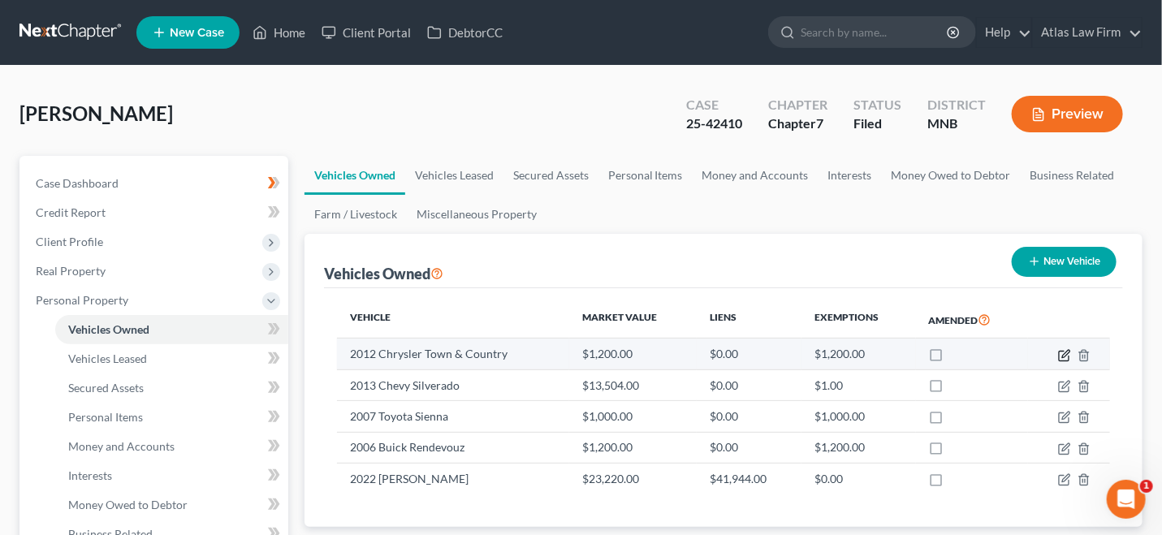
select select "0"
select select "14"
select select "3"
select select "0"
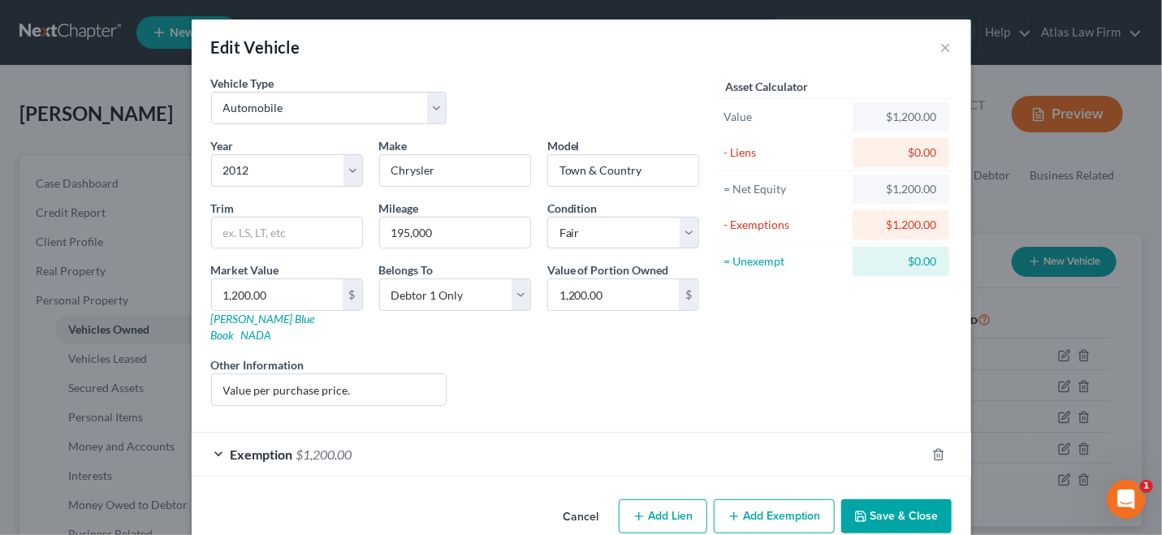
click at [558, 447] on div "Exemption $1,200.00" at bounding box center [559, 454] width 734 height 43
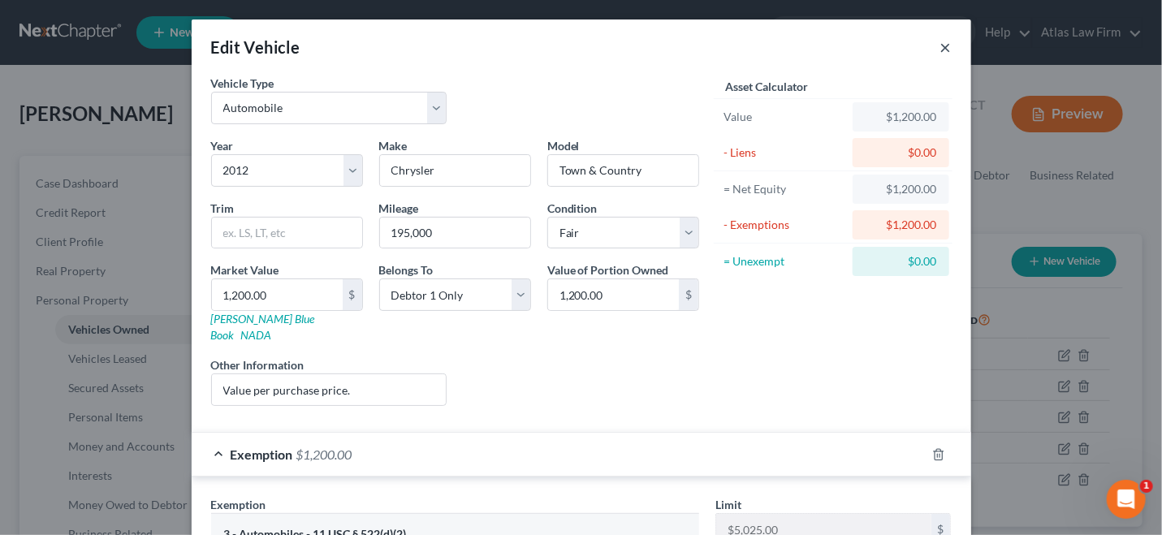
click at [942, 45] on button "×" at bounding box center [945, 46] width 11 height 19
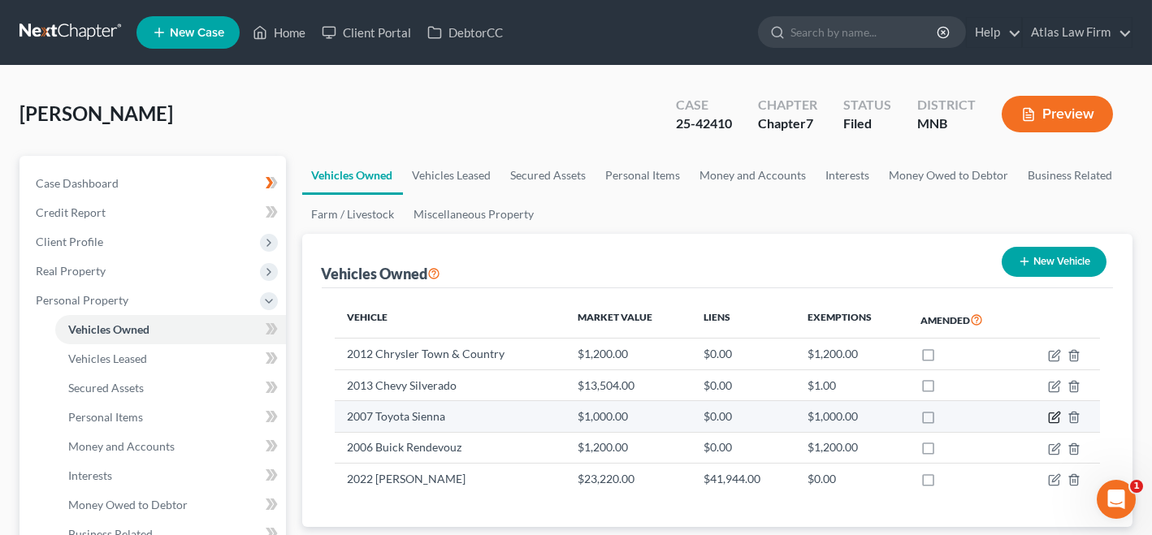
click at [1055, 415] on icon "button" at bounding box center [1054, 417] width 13 height 13
select select "0"
select select "19"
select select "4"
select select "0"
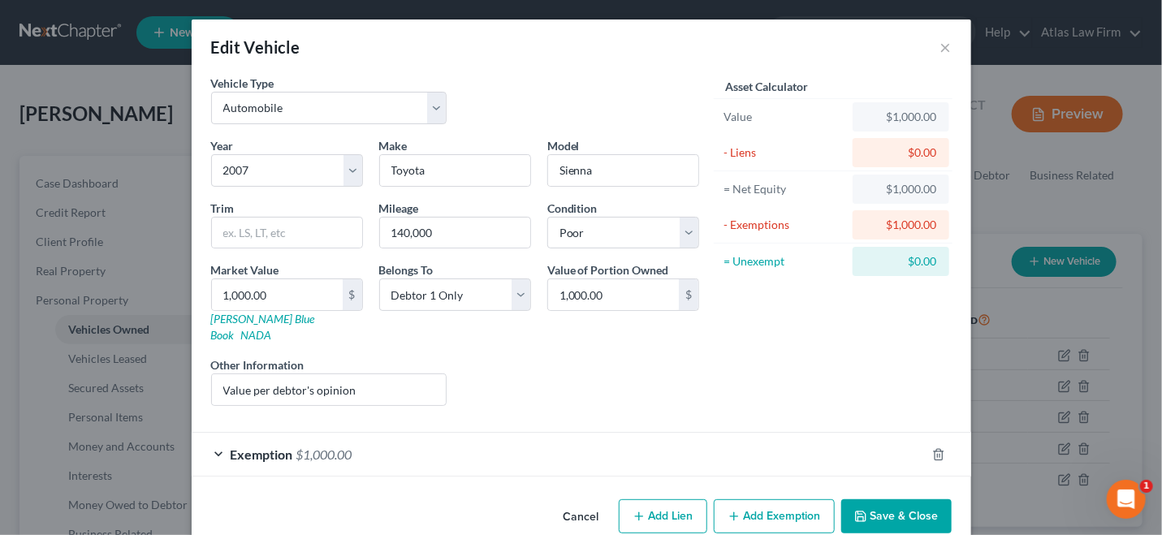
click at [788, 433] on div "Exemption $1,000.00" at bounding box center [559, 454] width 734 height 43
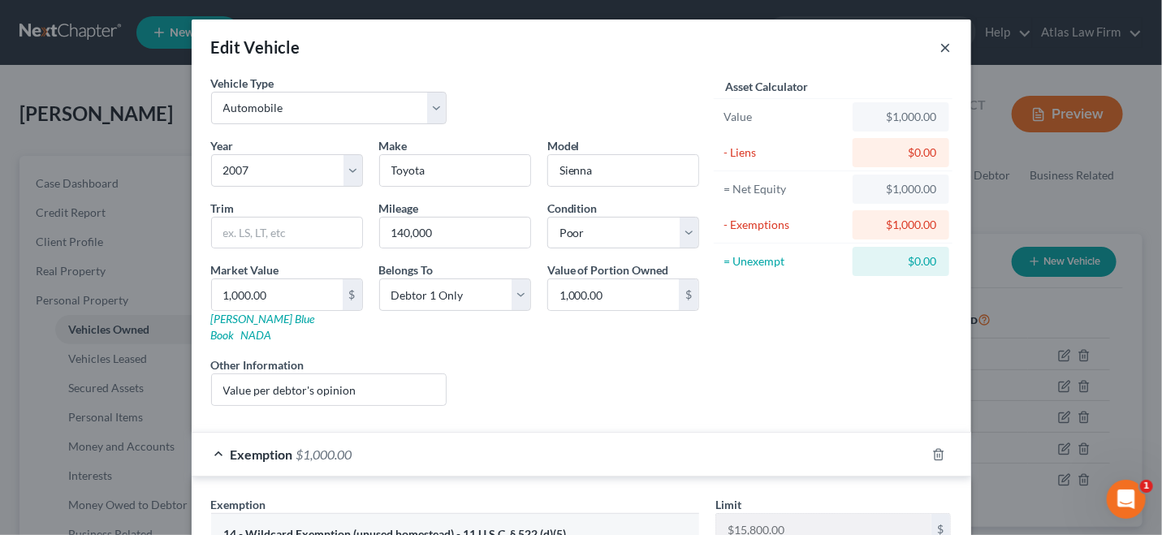
click at [940, 48] on button "×" at bounding box center [945, 46] width 11 height 19
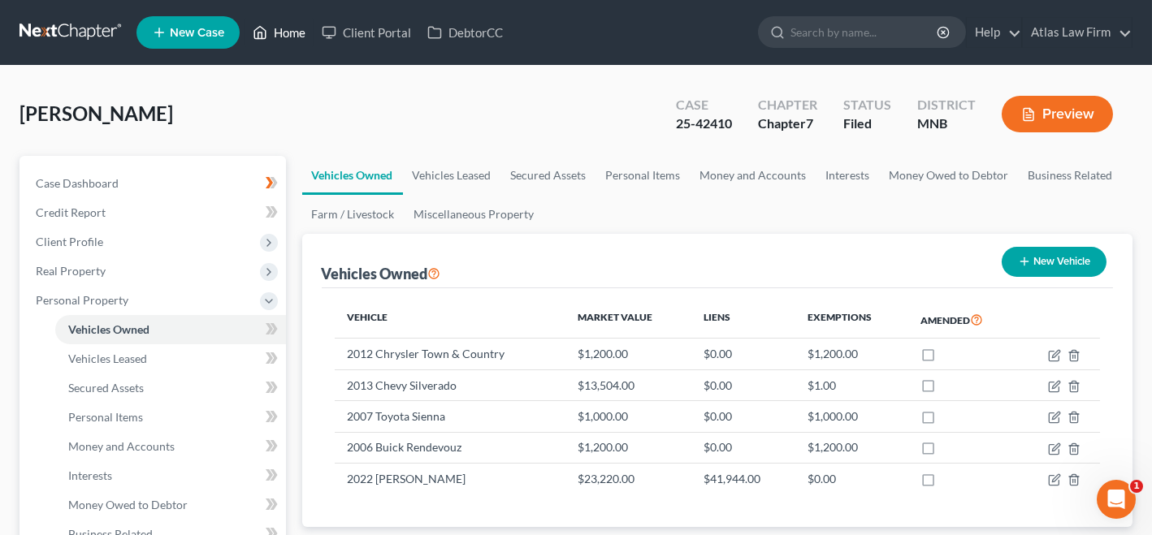
click at [294, 40] on link "Home" at bounding box center [278, 32] width 69 height 29
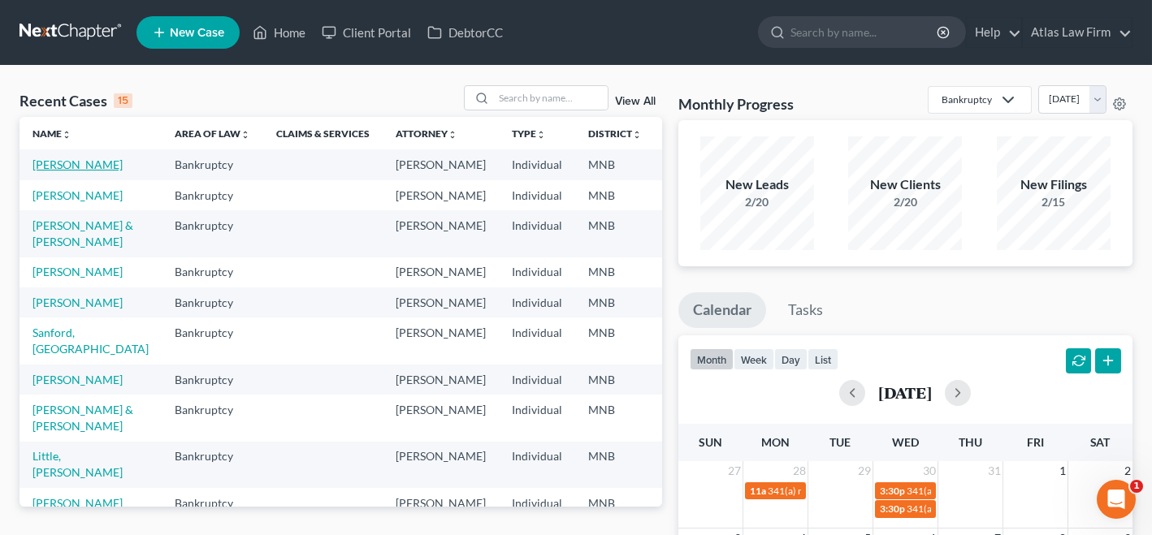
click at [47, 166] on link "[PERSON_NAME]" at bounding box center [77, 165] width 90 height 14
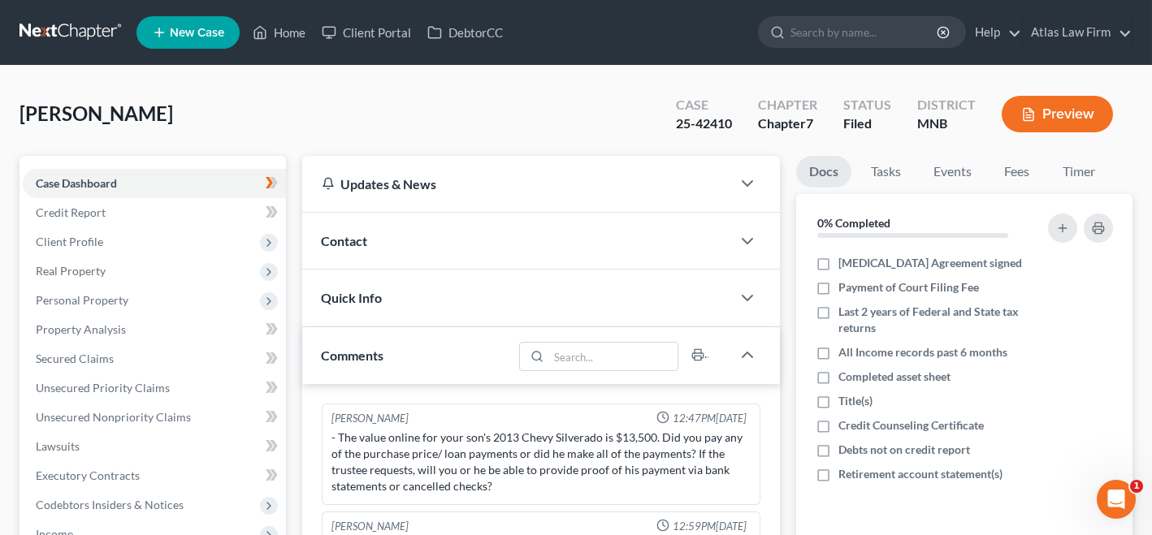
scroll to position [114, 0]
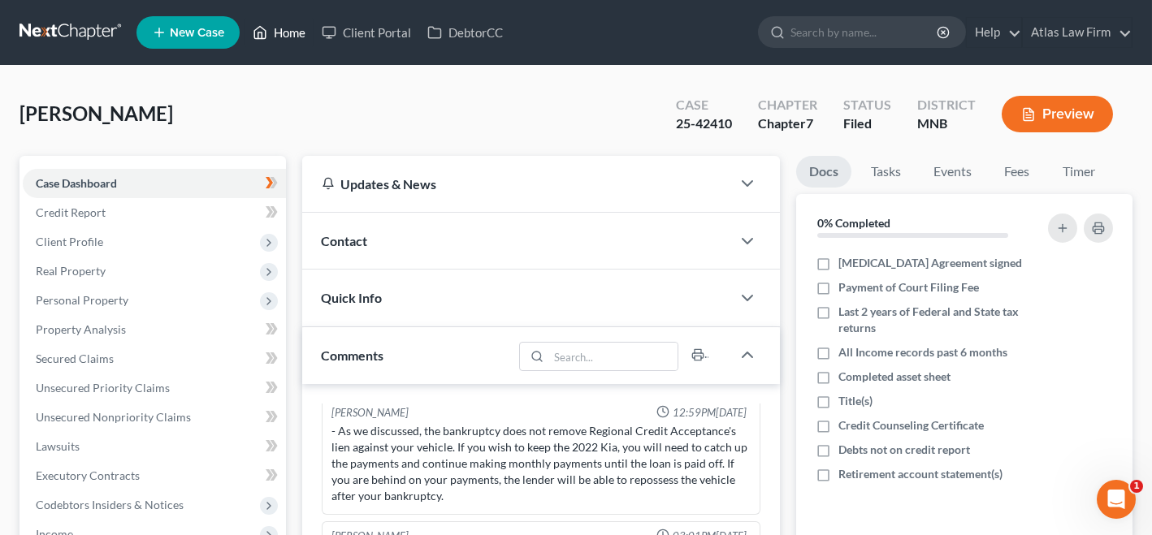
click at [285, 41] on link "Home" at bounding box center [278, 32] width 69 height 29
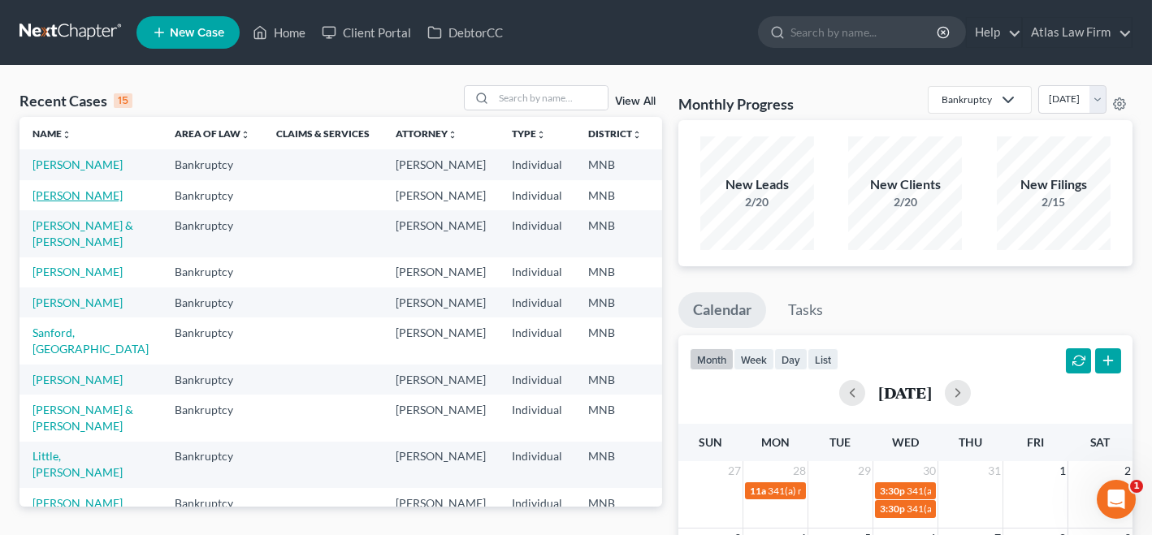
click at [63, 202] on link "[PERSON_NAME]" at bounding box center [77, 195] width 90 height 14
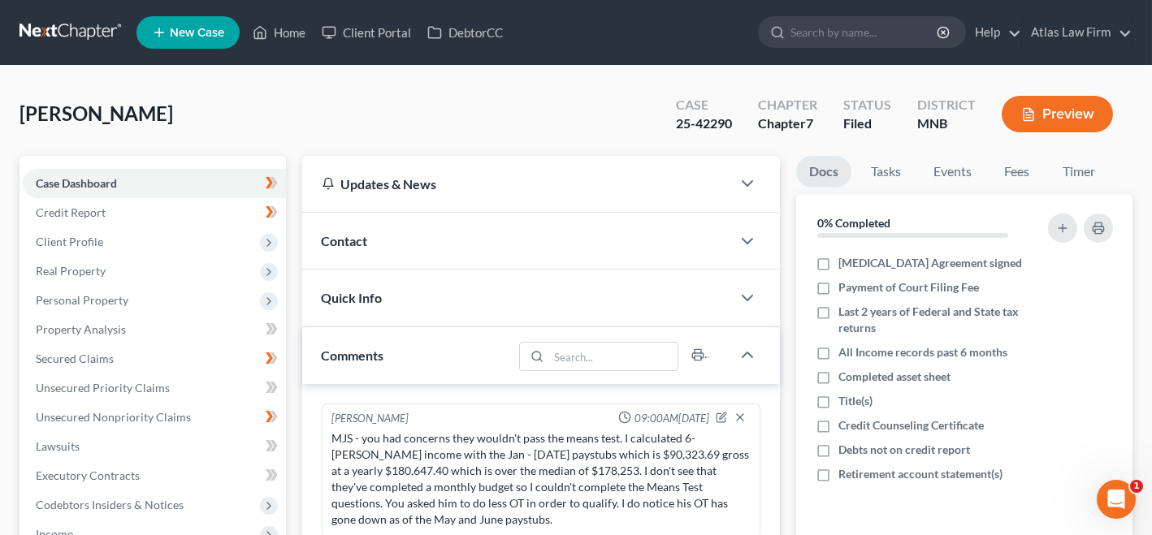
scroll to position [1581, 0]
